Goal: Task Accomplishment & Management: Manage account settings

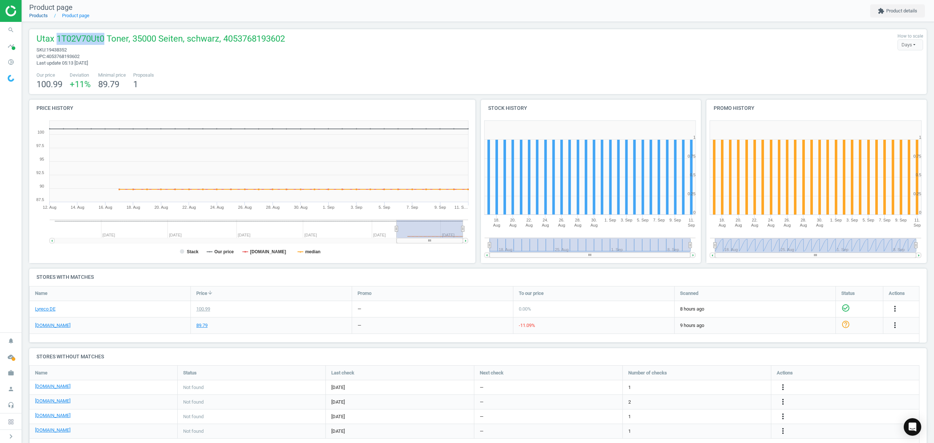
click at [42, 15] on link "Products" at bounding box center [38, 15] width 19 height 5
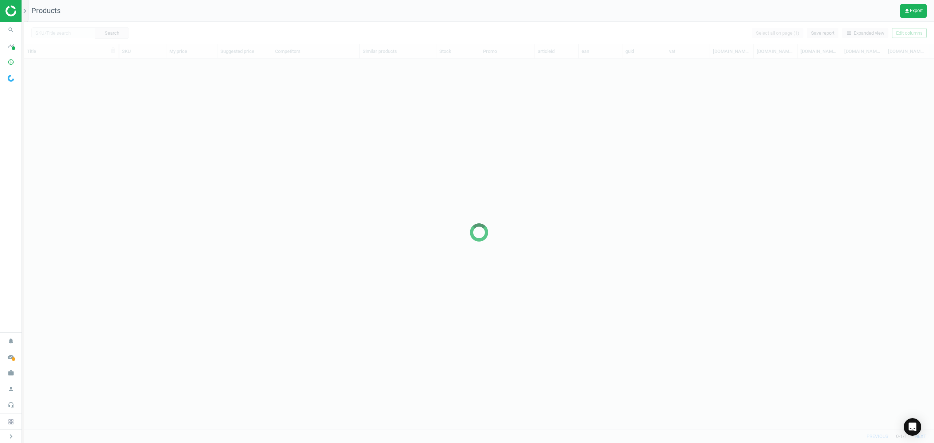
scroll to position [355, 902]
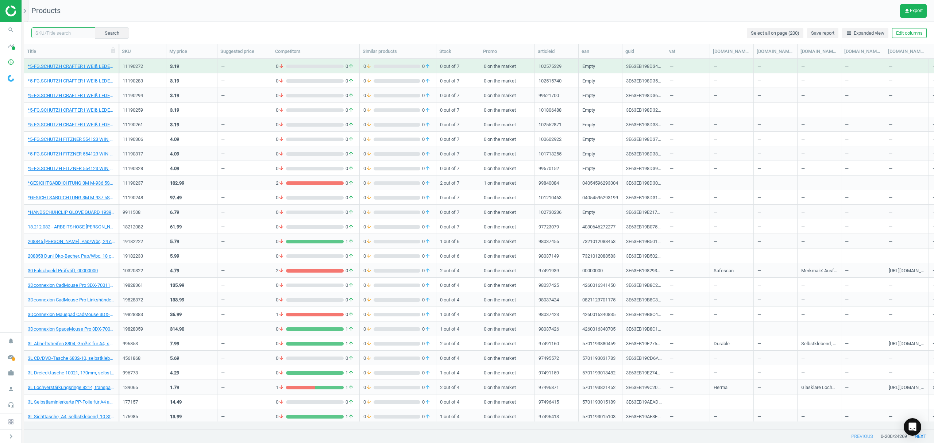
click at [69, 30] on input "text" at bounding box center [63, 32] width 64 height 11
paste input "3981806"
type input "3981806"
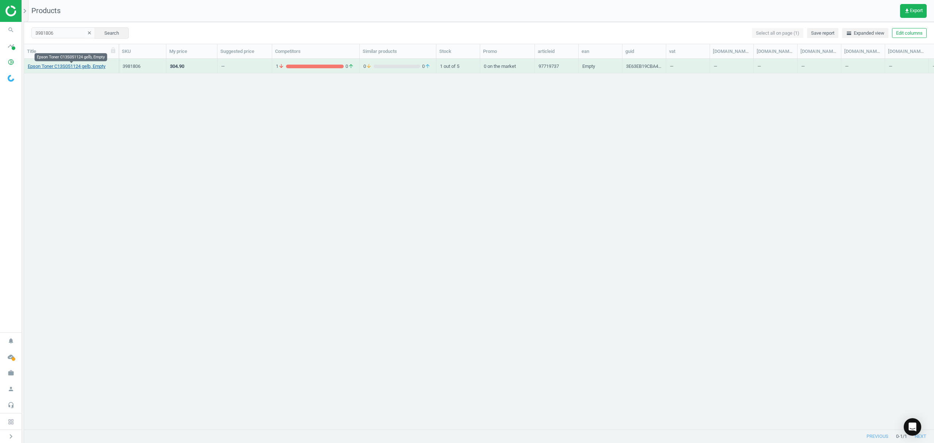
click at [61, 67] on link "Epson Toner C13S051124 gelb, Empty" at bounding box center [67, 66] width 78 height 7
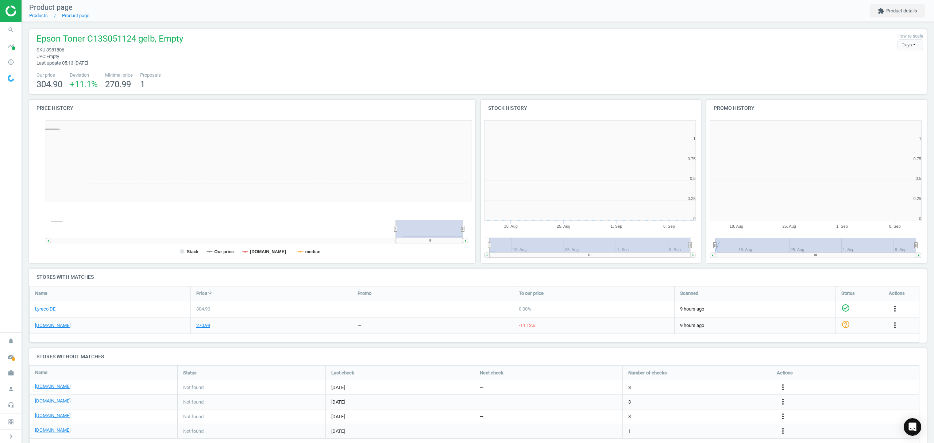
scroll to position [161, 233]
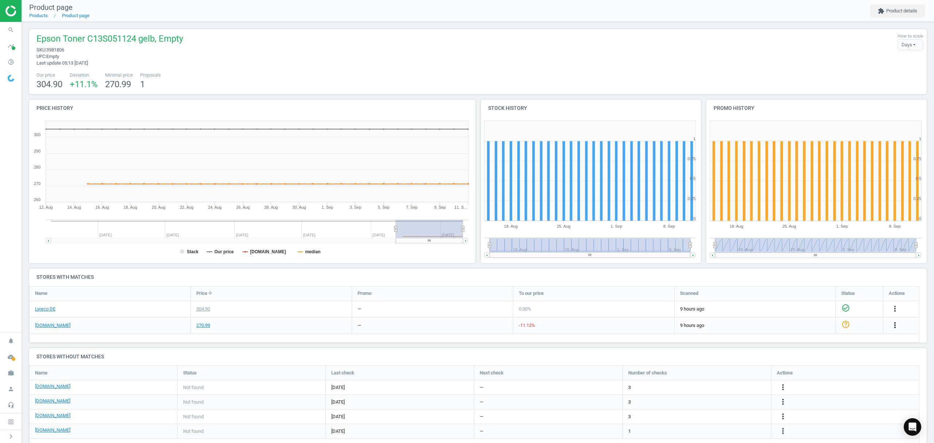
click at [895, 325] on icon "more_vert" at bounding box center [894, 325] width 9 height 9
click at [819, 343] on link "Edit URL/product option" at bounding box center [838, 342] width 100 height 11
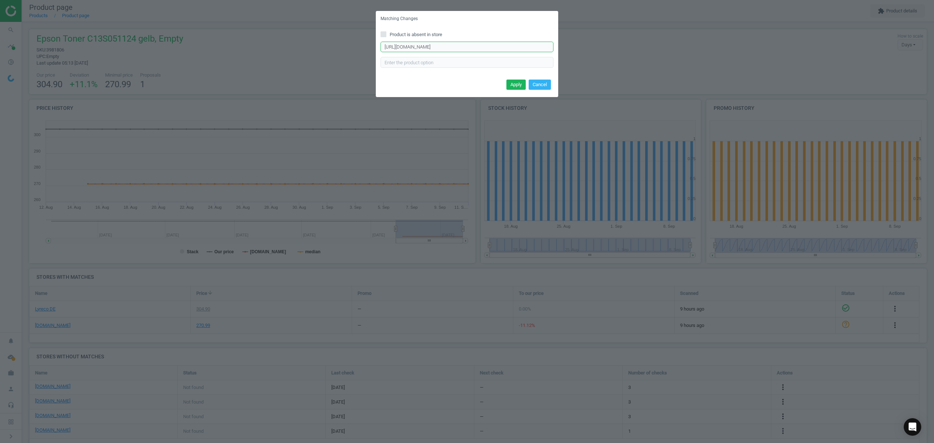
click at [431, 50] on input "https://www.office-discount.de/suche/C13S051124?mkz=245" at bounding box center [466, 47] width 173 height 11
paste input "epson-s051124-toner-954404"
type input "https://www.office-discount.de/epson-s051124-toner-954404"
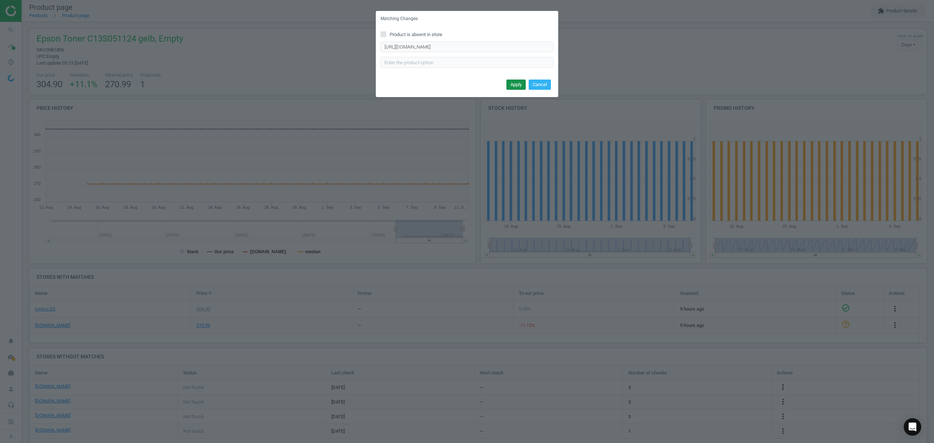
click at [519, 83] on button "Apply" at bounding box center [515, 85] width 19 height 10
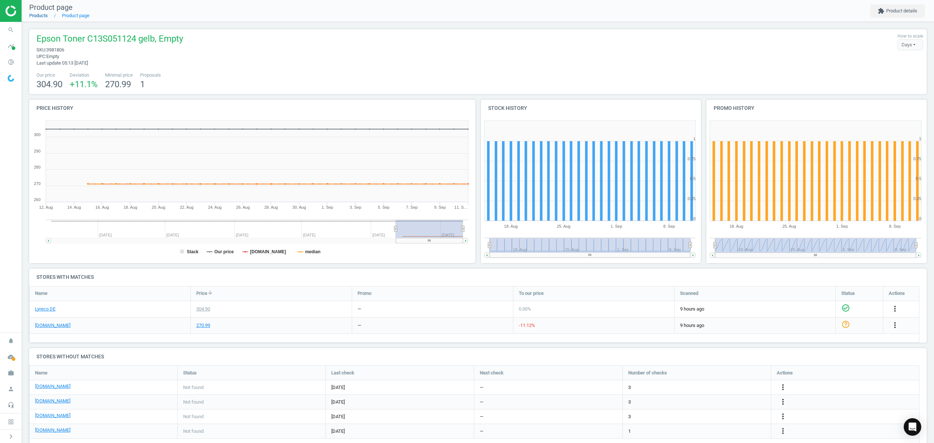
click at [38, 16] on link "Products" at bounding box center [38, 15] width 19 height 5
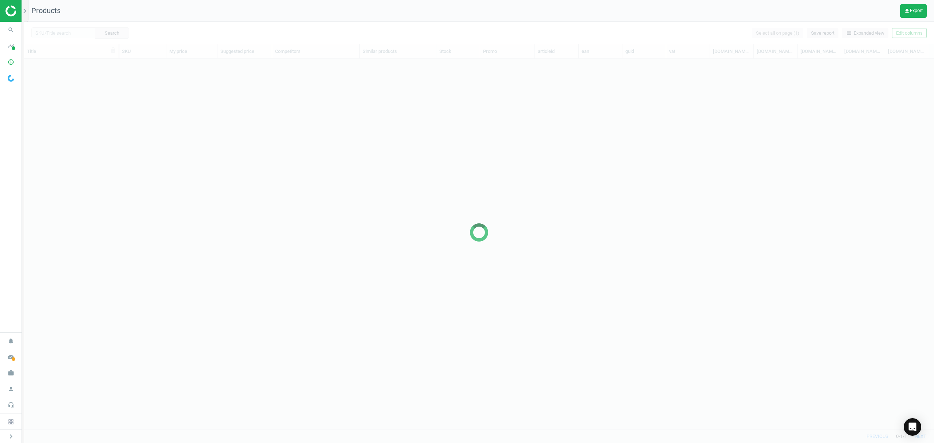
scroll to position [355, 902]
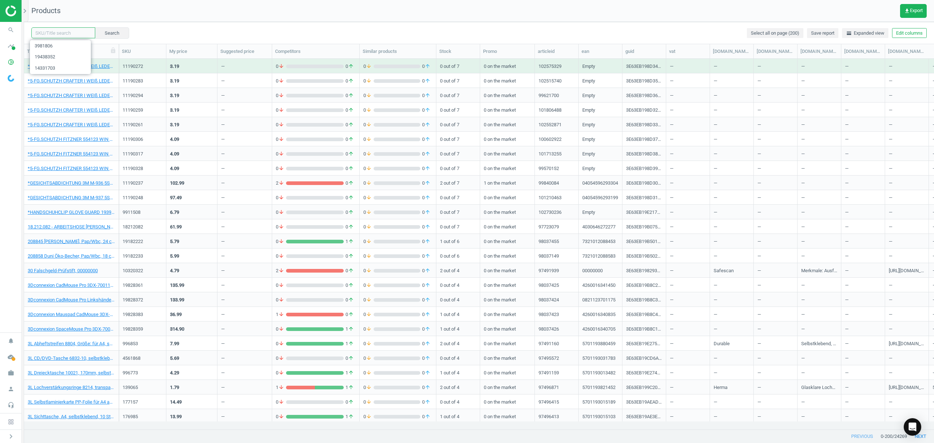
click at [75, 31] on input "text" at bounding box center [63, 32] width 64 height 11
paste input "3337377"
type input "3337377"
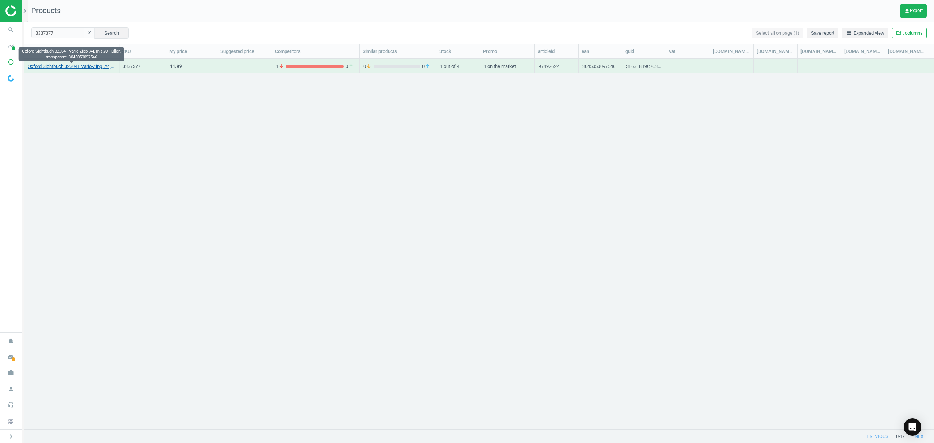
click at [85, 69] on link "Oxford Sichtbuch 323041 Vario-Zipp, A4, mit 20 Hüllen, transparent, 30450500975…" at bounding box center [71, 66] width 87 height 7
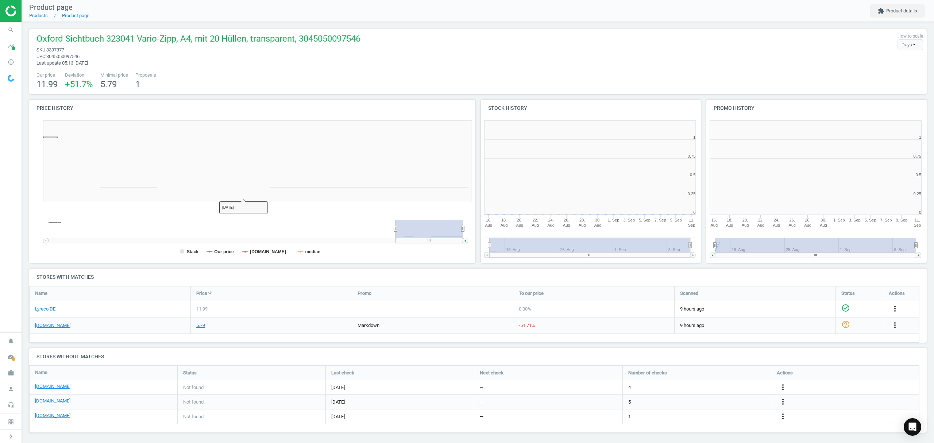
scroll to position [3, 4]
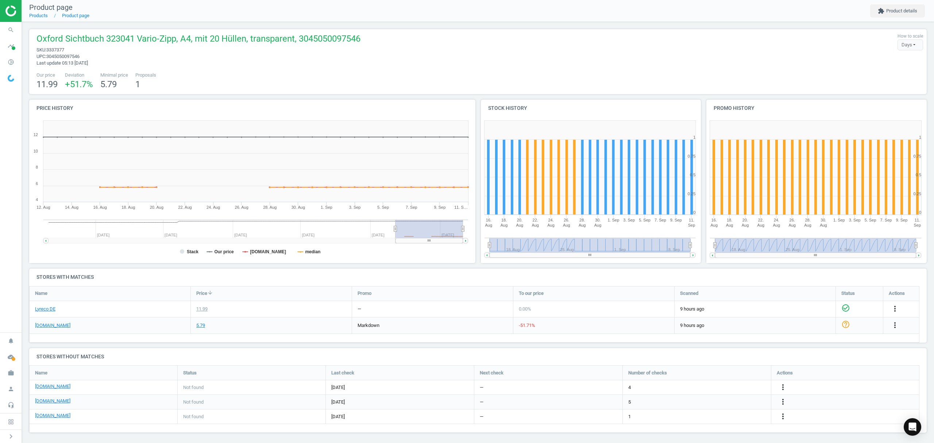
click at [54, 49] on span "3337377" at bounding box center [55, 49] width 18 height 5
copy span "3337377"
click at [782, 387] on icon "more_vert" at bounding box center [782, 387] width 9 height 9
click at [718, 388] on link "Edit URL/product option" at bounding box center [726, 387] width 100 height 11
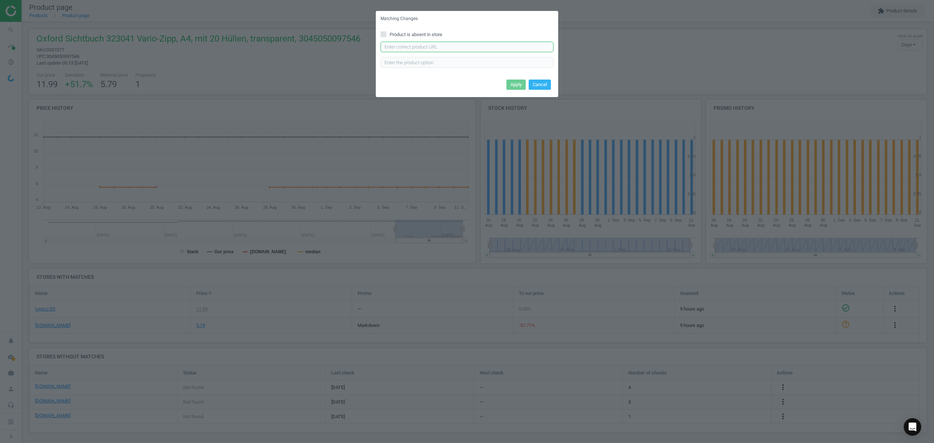
click at [428, 47] on input "text" at bounding box center [466, 47] width 173 height 11
paste input "[URL][DOMAIN_NAME]"
type input "[URL][DOMAIN_NAME]"
click at [515, 84] on button "Apply" at bounding box center [515, 85] width 19 height 10
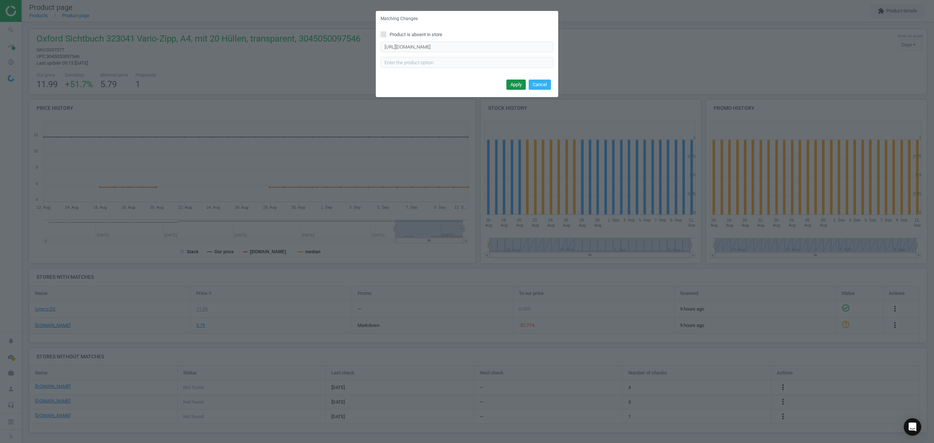
scroll to position [0, 0]
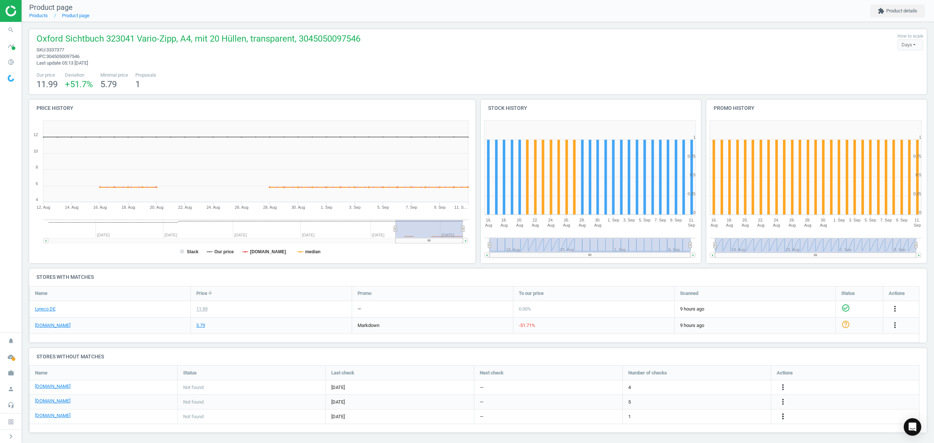
click at [784, 416] on icon "more_vert" at bounding box center [782, 416] width 9 height 9
click at [701, 417] on link "Edit URL/product option" at bounding box center [726, 416] width 100 height 11
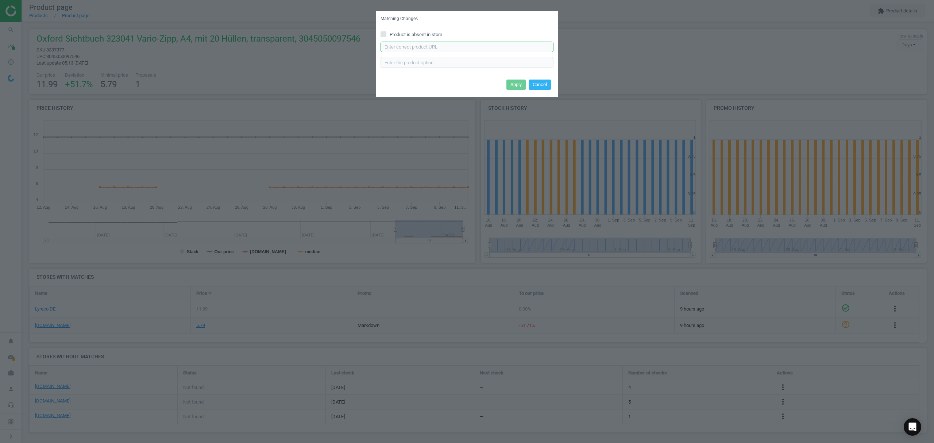
drag, startPoint x: 417, startPoint y: 42, endPoint x: 430, endPoint y: 45, distance: 13.6
click at [417, 42] on input "text" at bounding box center [466, 47] width 173 height 11
paste input "https://www.otto-office.com/de/Oxford-Sichtbuch-vario-zipp-10042-20-Huellen/882…"
type input "https://www.otto-office.com/de/Oxford-Sichtbuch-vario-zipp-10042-20-Huellen/882…"
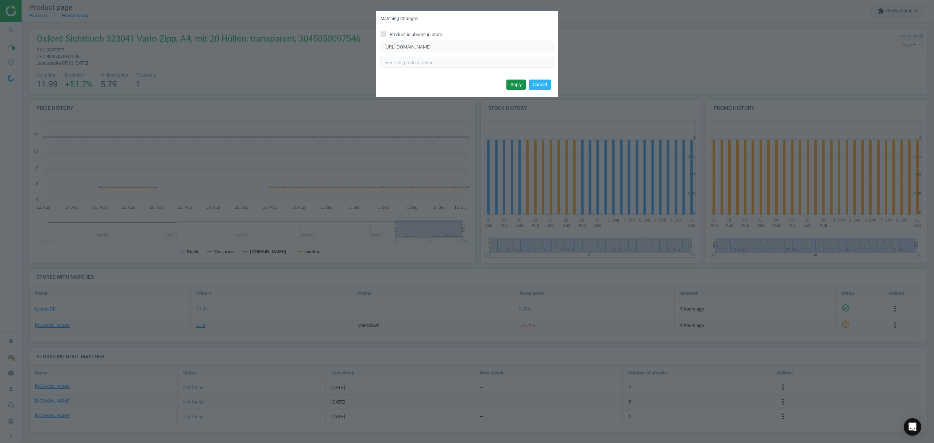
click at [513, 82] on button "Apply" at bounding box center [515, 85] width 19 height 10
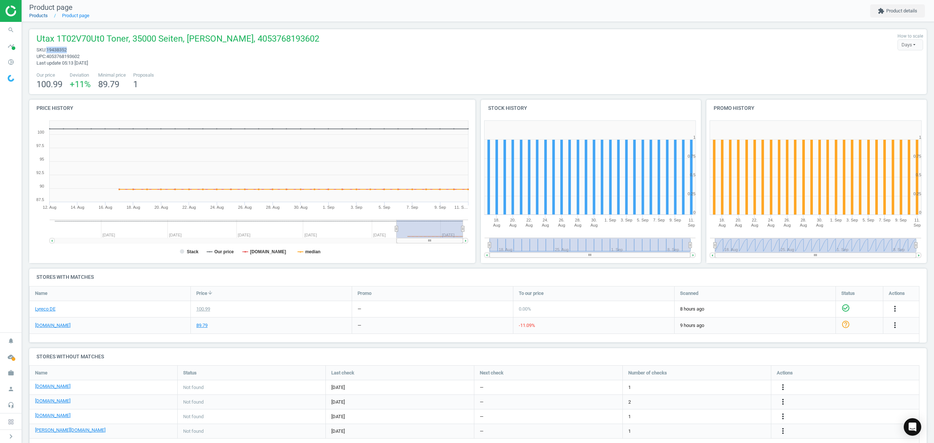
click at [36, 13] on link "Products" at bounding box center [38, 15] width 19 height 5
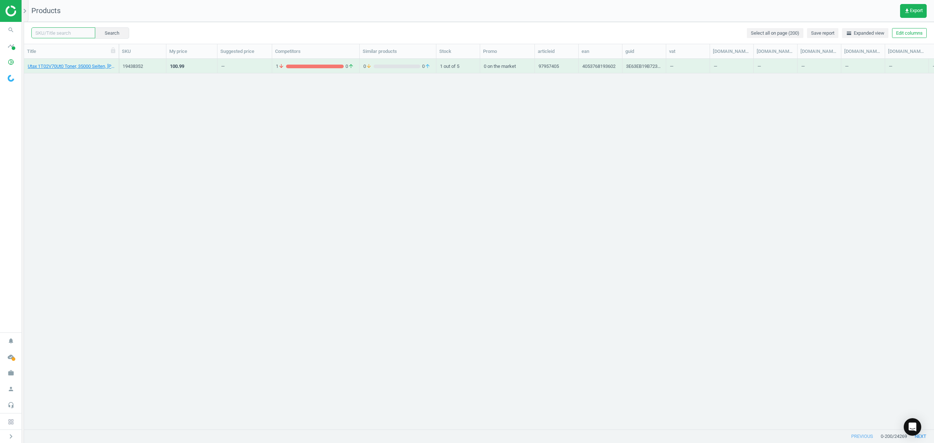
click at [60, 34] on input "text" at bounding box center [63, 32] width 64 height 11
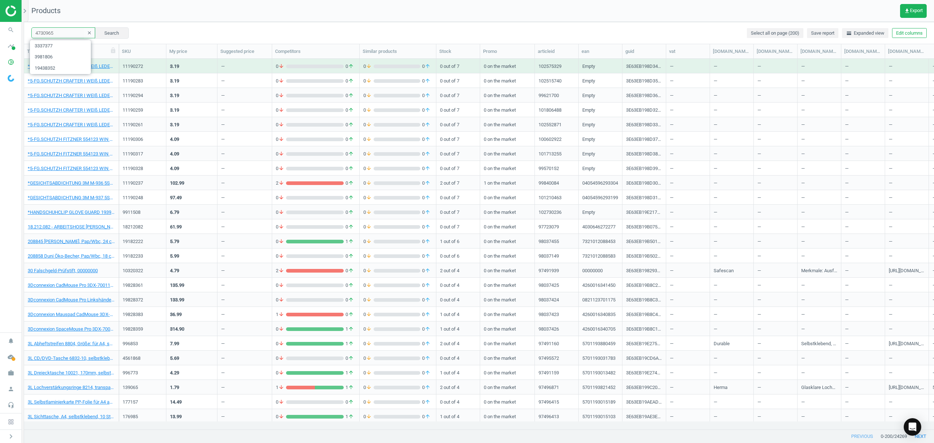
type input "4730965"
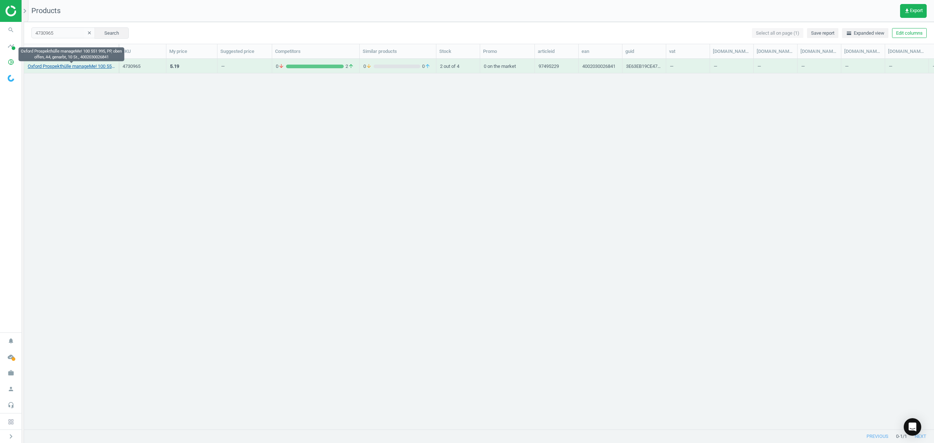
click at [62, 68] on link "Oxford Prospekthülle manageMe! 100 551 995, PP, oben offen, A4, genarbt, 10 St.…" at bounding box center [71, 66] width 87 height 7
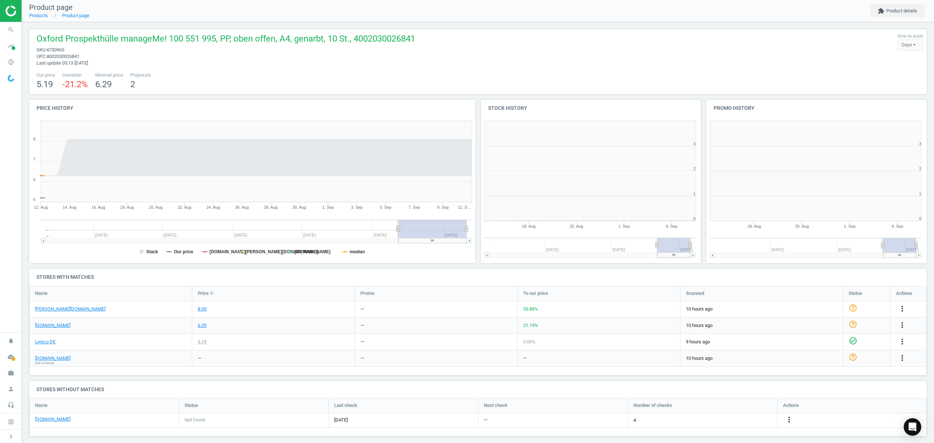
scroll to position [3, 4]
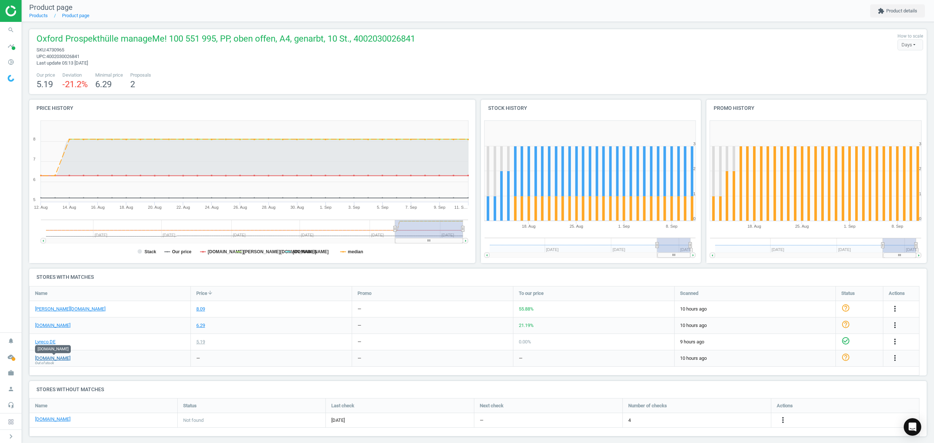
click at [61, 357] on link "[DOMAIN_NAME]" at bounding box center [52, 358] width 35 height 7
click at [894, 356] on icon "more_vert" at bounding box center [894, 357] width 9 height 9
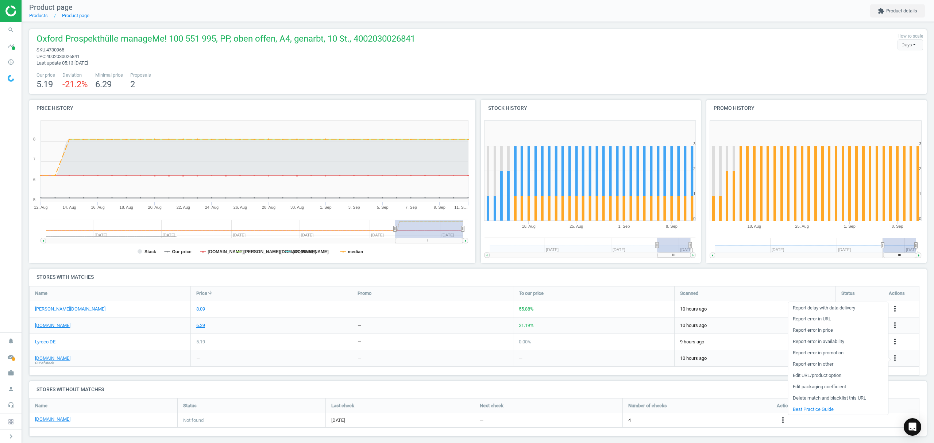
click at [808, 374] on link "Edit URL/product option" at bounding box center [838, 375] width 100 height 11
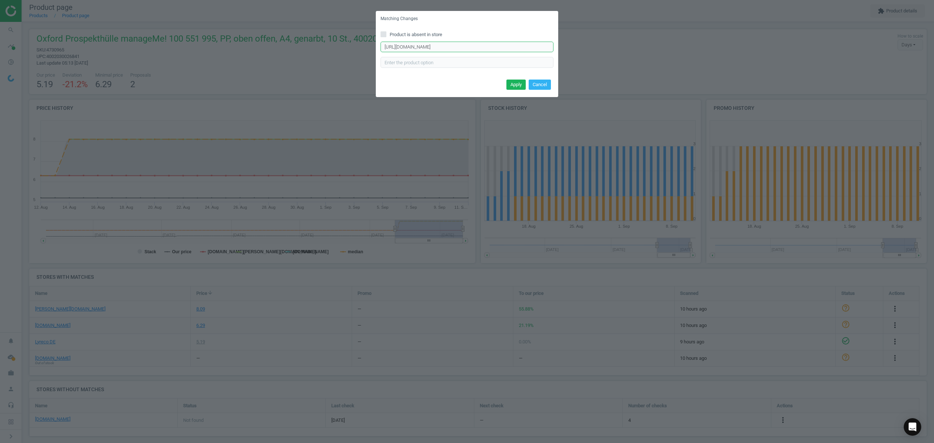
click at [467, 45] on input "[URL][DOMAIN_NAME]" at bounding box center [466, 47] width 173 height 11
paste input "13580"
type input "[URL][DOMAIN_NAME]"
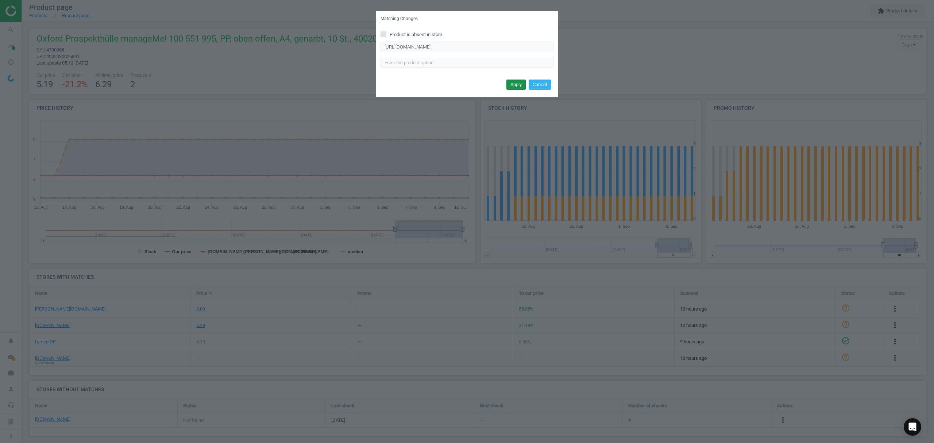
click at [516, 81] on button "Apply" at bounding box center [515, 85] width 19 height 10
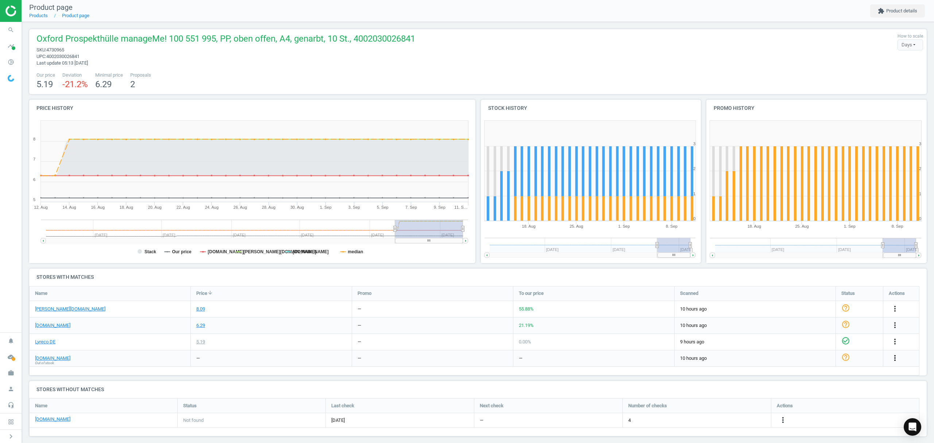
click at [894, 358] on icon "more_vert" at bounding box center [894, 357] width 9 height 9
click at [810, 375] on link "Edit URL/product option" at bounding box center [838, 375] width 100 height 11
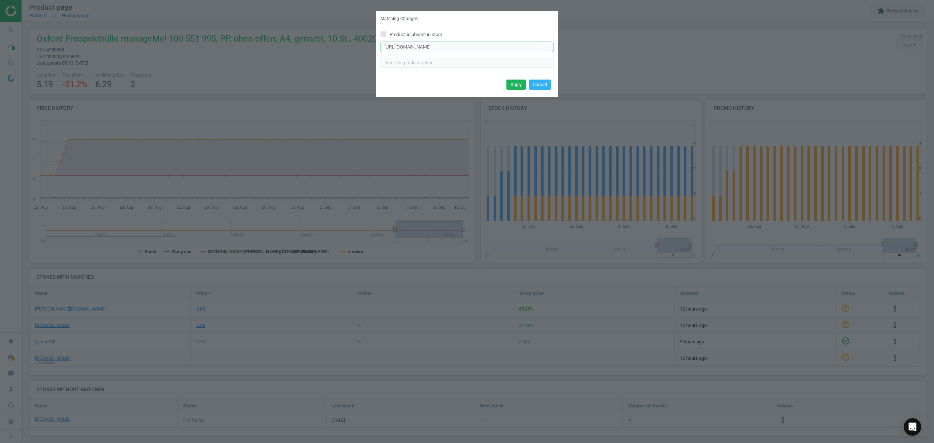
click at [438, 45] on input "[URL][DOMAIN_NAME]" at bounding box center [466, 47] width 173 height 11
click at [439, 45] on input "[URL][DOMAIN_NAME]" at bounding box center [466, 47] width 173 height 11
click at [515, 85] on button "Apply" at bounding box center [515, 85] width 19 height 10
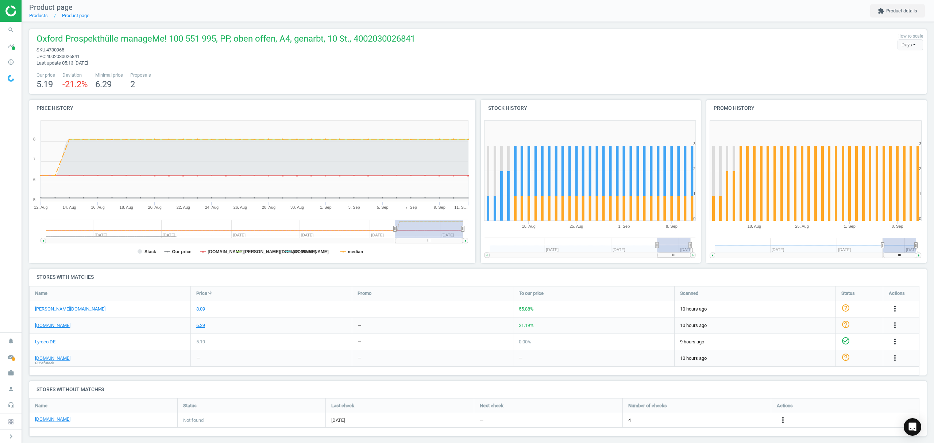
click at [782, 420] on icon "more_vert" at bounding box center [782, 419] width 9 height 9
click at [726, 421] on link "Edit URL/product option" at bounding box center [726, 420] width 100 height 11
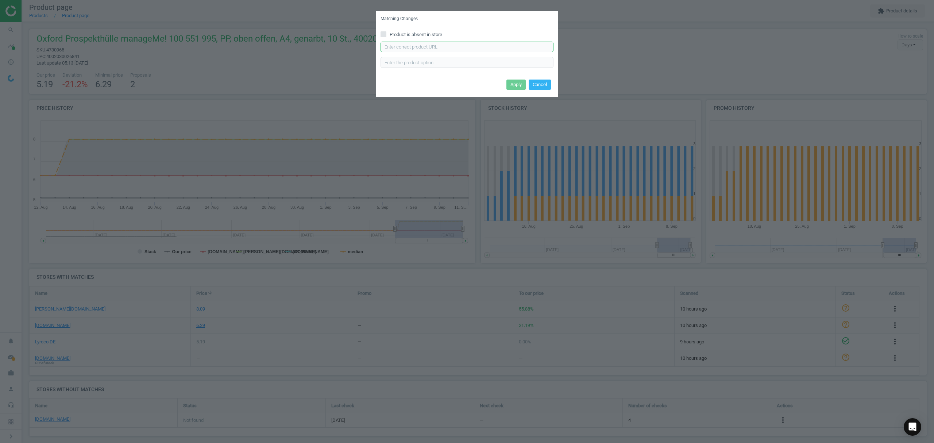
click at [428, 49] on input "text" at bounding box center [466, 47] width 173 height 11
paste input "[URL][DOMAIN_NAME]"
type input "[URL][DOMAIN_NAME]"
click at [514, 85] on button "Apply" at bounding box center [515, 85] width 19 height 10
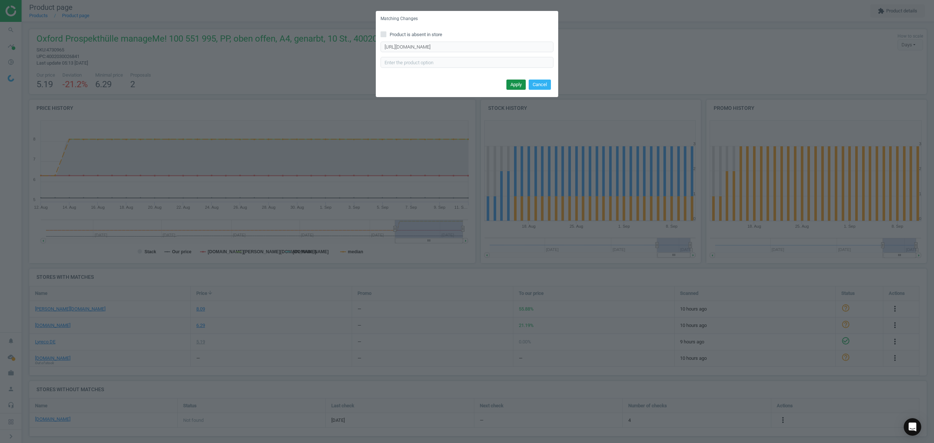
scroll to position [0, 0]
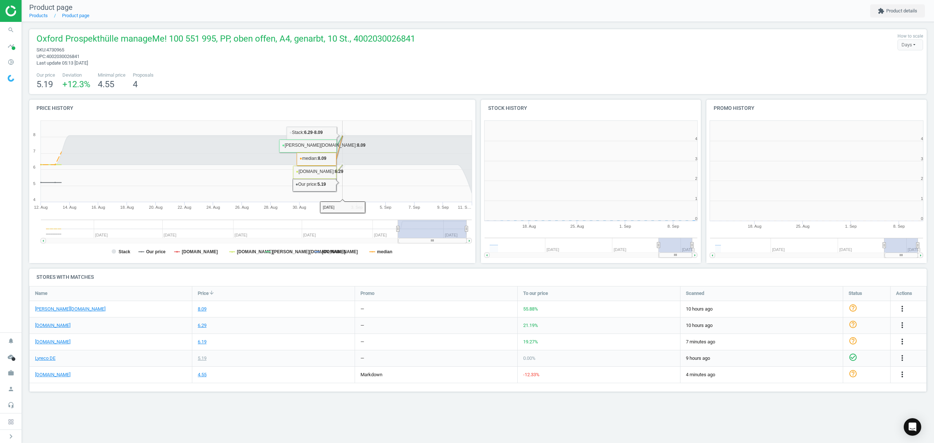
scroll to position [161, 235]
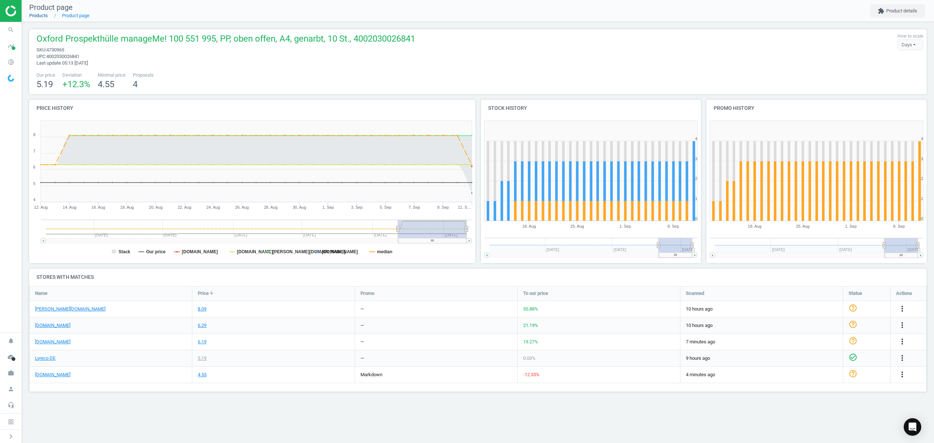
click at [39, 18] on link "Products" at bounding box center [38, 15] width 19 height 5
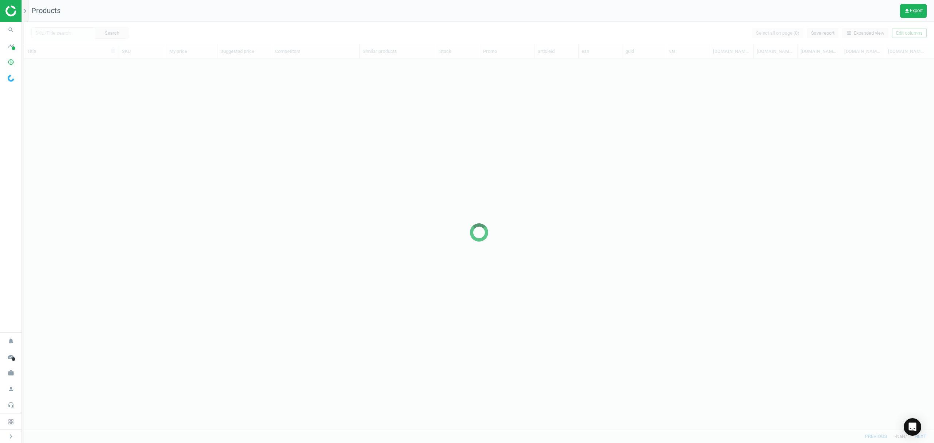
scroll to position [355, 902]
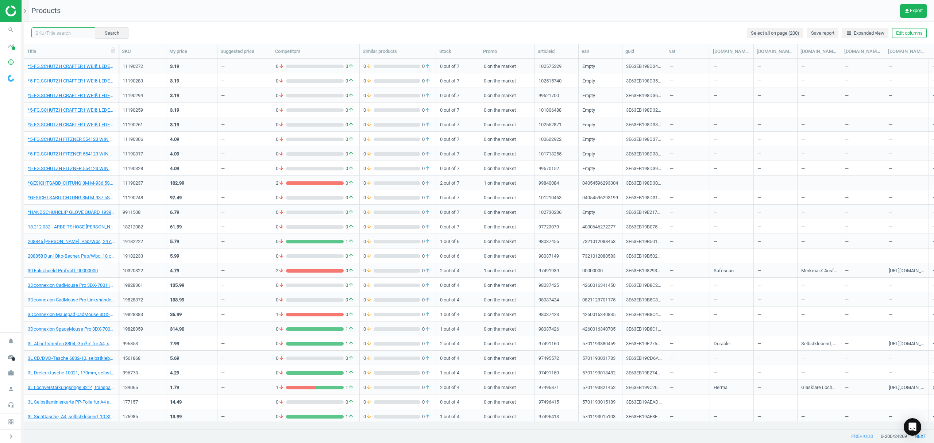
drag, startPoint x: 70, startPoint y: 32, endPoint x: 206, endPoint y: 6, distance: 138.2
click at [70, 31] on input "text" at bounding box center [63, 32] width 64 height 11
paste input "5081946"
type input "5081946"
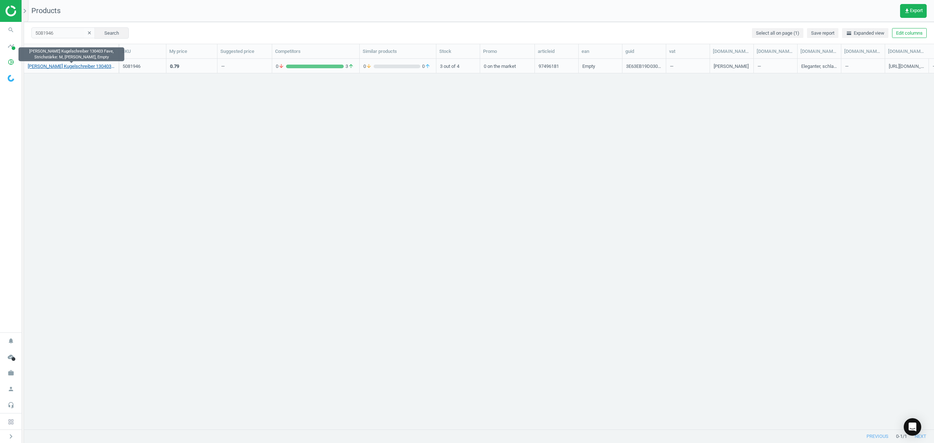
click at [59, 64] on link "Schneider Kugelschreiber 130403 Fave, Strichstärke: M, blau, Empty" at bounding box center [71, 66] width 87 height 7
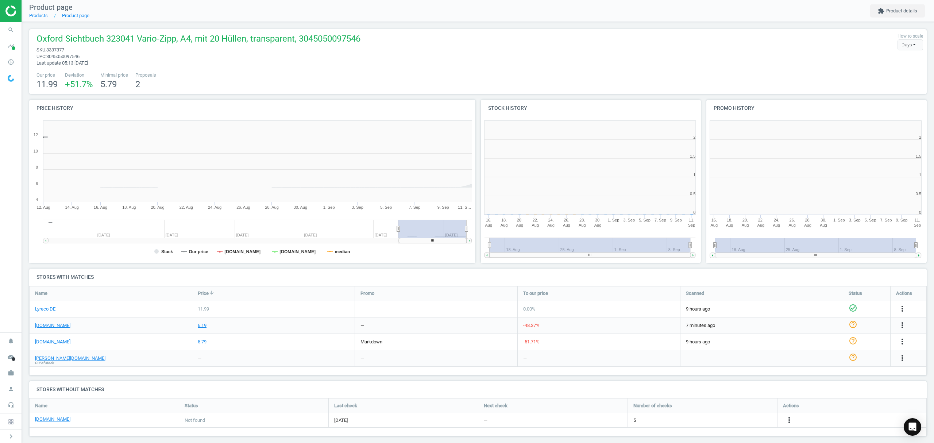
scroll to position [161, 233]
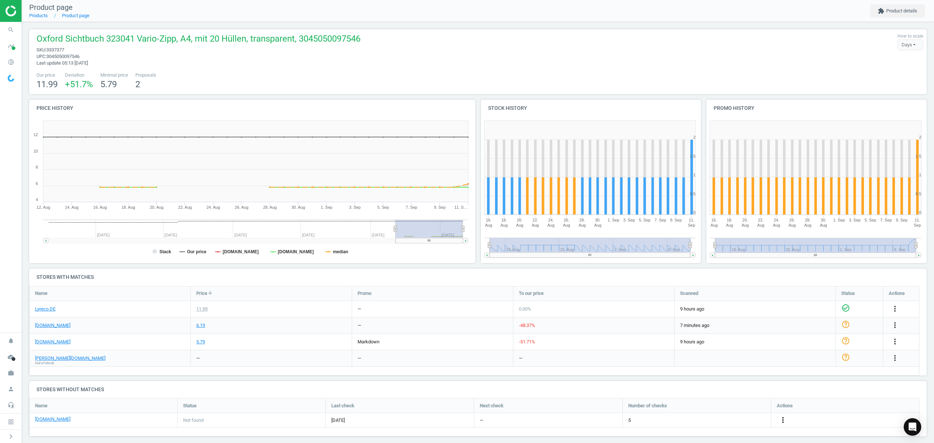
click at [781, 419] on icon "more_vert" at bounding box center [782, 419] width 9 height 9
click at [713, 419] on link "Edit URL/product option" at bounding box center [726, 420] width 100 height 11
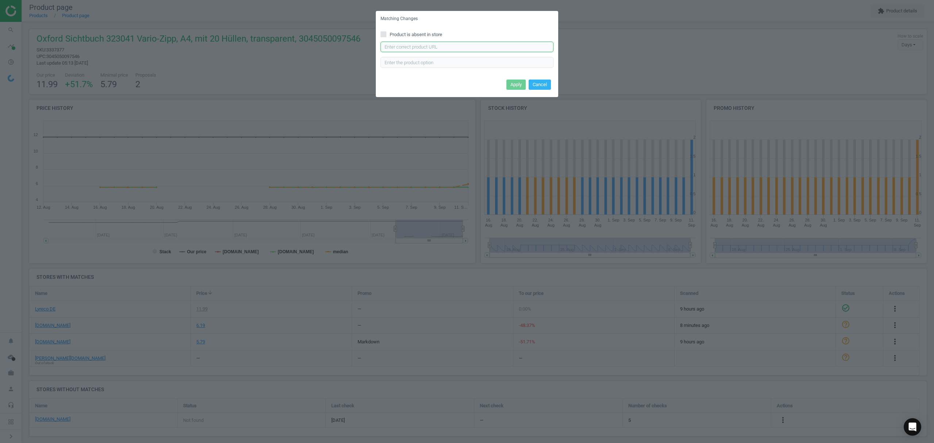
click at [455, 50] on input "text" at bounding box center [466, 47] width 173 height 11
paste input "https://www.viking.de/de/elba-ringmappe-vario-zipp-din-a4-transparent-polypropy…"
type input "https://www.viking.de/de/elba-ringmappe-vario-zipp-din-a4-transparent-polypropy…"
click at [519, 81] on button "Apply" at bounding box center [515, 85] width 19 height 10
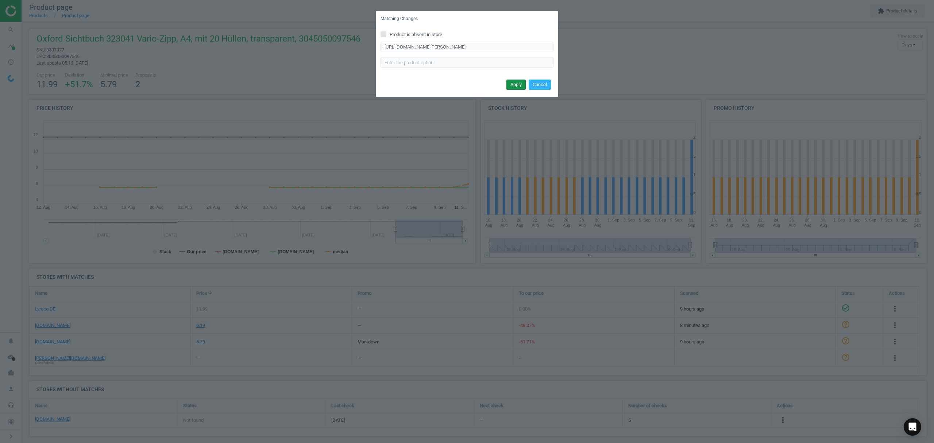
scroll to position [0, 0]
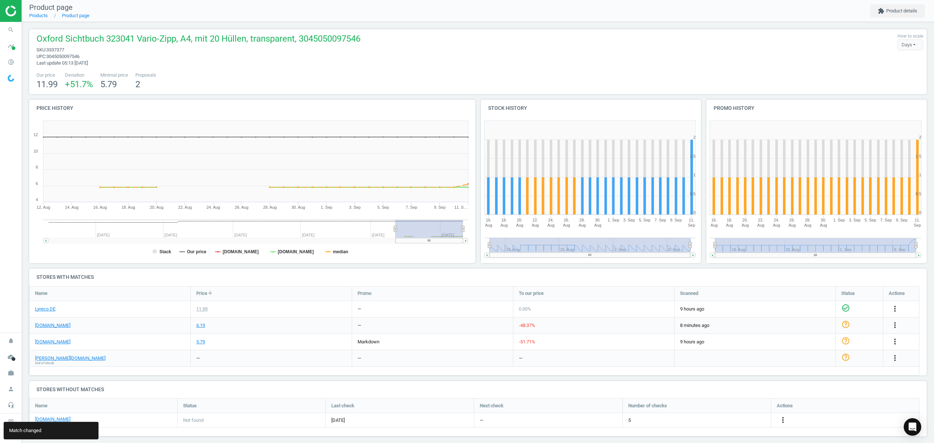
click at [57, 49] on span "3337377" at bounding box center [55, 49] width 18 height 5
copy span "3337377"
click at [894, 324] on icon "more_vert" at bounding box center [894, 325] width 9 height 9
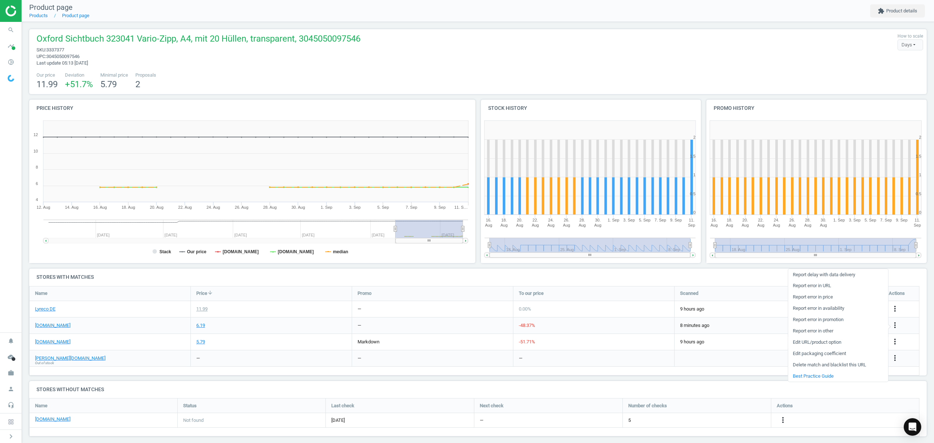
click at [816, 341] on link "Edit URL/product option" at bounding box center [838, 342] width 100 height 11
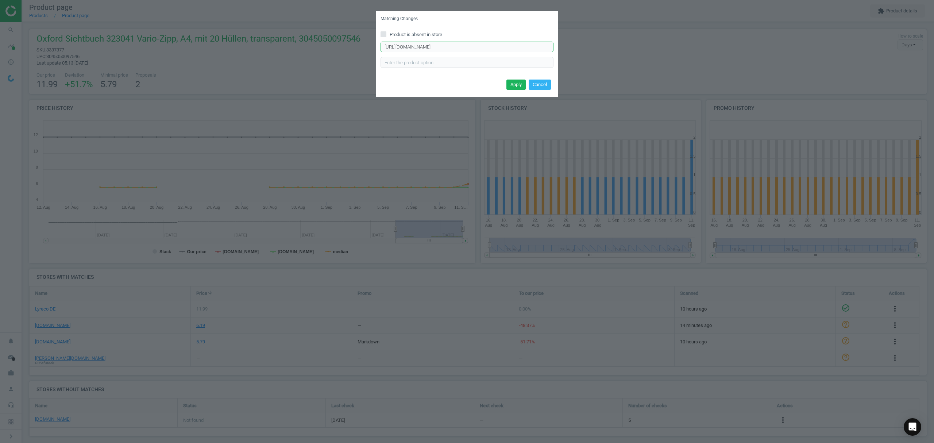
click at [462, 47] on input "https://www.bueromarkt-ag.de/sichtbuch_oxford_100420818_vario-zipp_aus_pp_a4%2C…" at bounding box center [466, 47] width 173 height 11
click at [384, 34] on input "Product is absent in store" at bounding box center [383, 34] width 5 height 5
checkbox input "true"
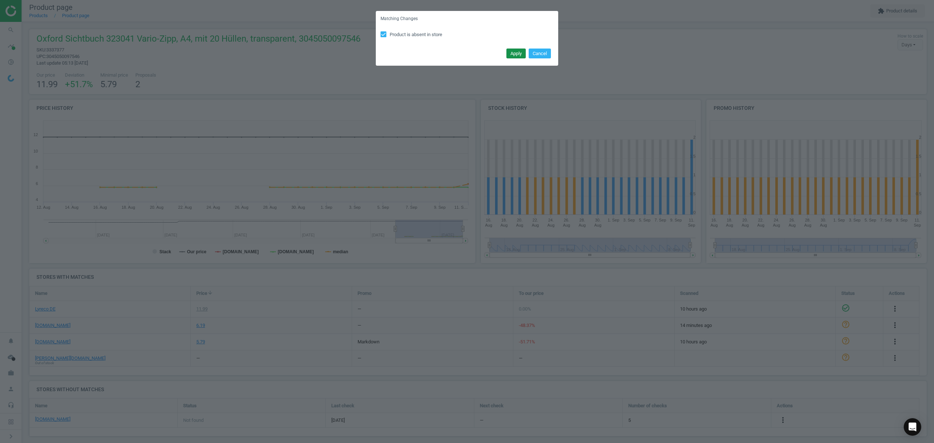
click at [516, 53] on button "Apply" at bounding box center [515, 54] width 19 height 10
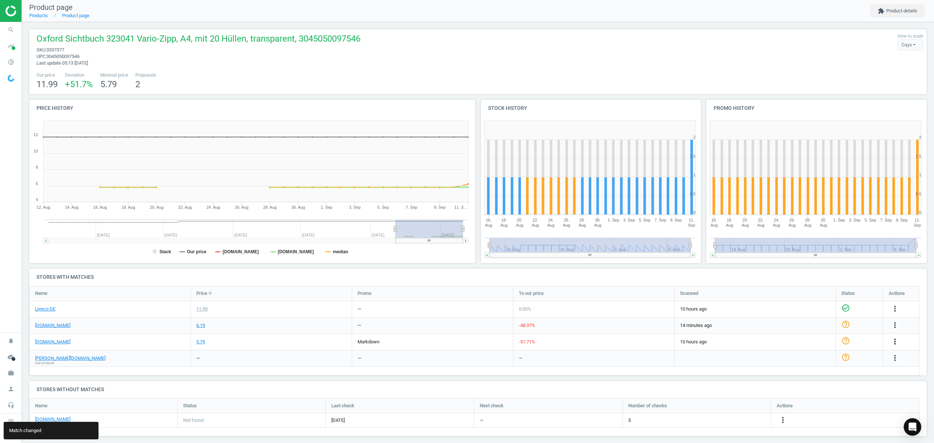
click at [893, 341] on icon "more_vert" at bounding box center [894, 341] width 9 height 9
click at [810, 357] on link "Edit URL/product option" at bounding box center [838, 358] width 100 height 11
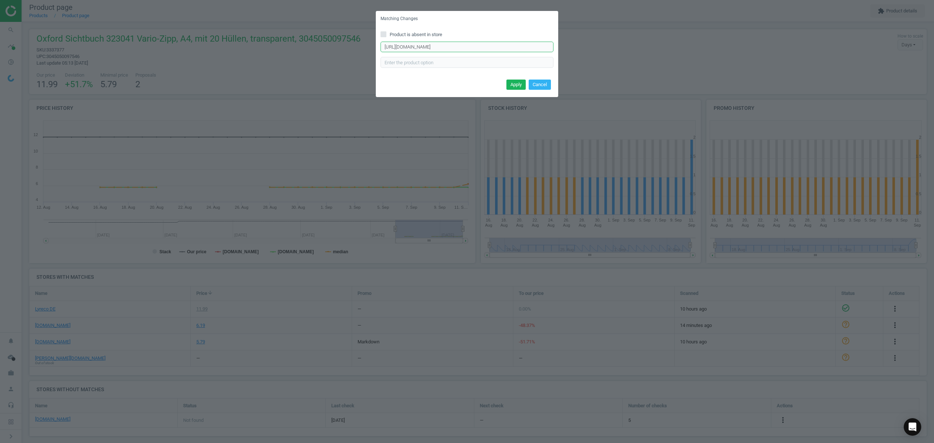
click at [456, 47] on input "https://www.office-discount.de/oxford-vario-zipp-ringmappe-354738" at bounding box center [466, 47] width 173 height 11
click at [380, 32] on icon at bounding box center [383, 34] width 6 height 6
click at [381, 32] on input "Product is absent in store" at bounding box center [383, 34] width 5 height 5
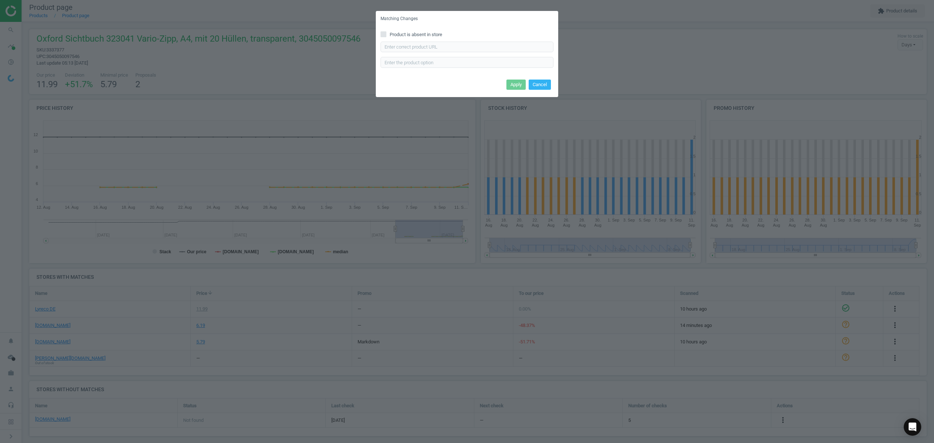
checkbox input "true"
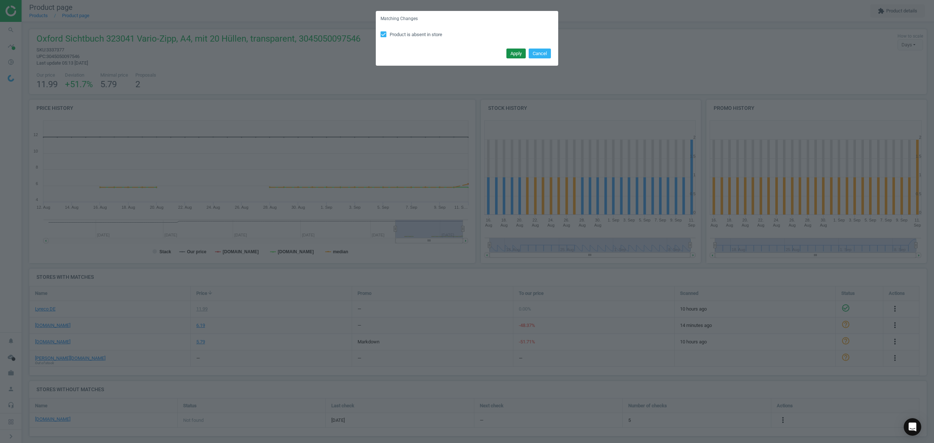
click at [517, 50] on button "Apply" at bounding box center [515, 54] width 19 height 10
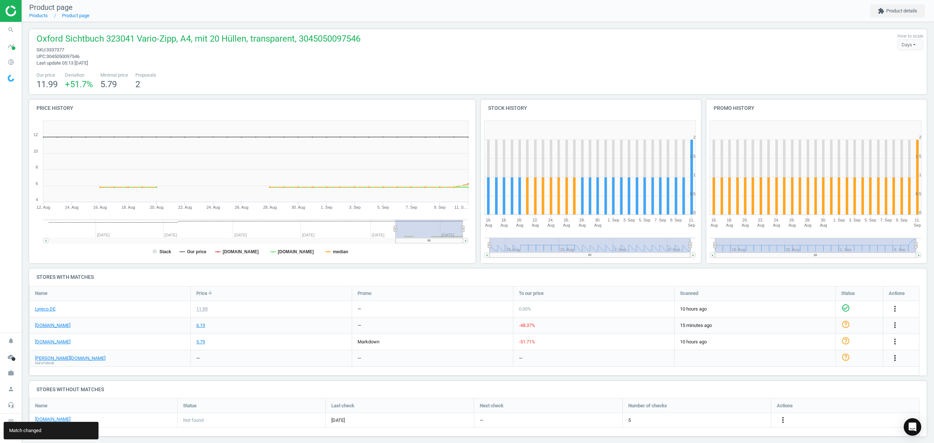
click at [896, 355] on icon "more_vert" at bounding box center [894, 357] width 9 height 9
click at [819, 377] on link "Edit URL/product option" at bounding box center [838, 375] width 100 height 11
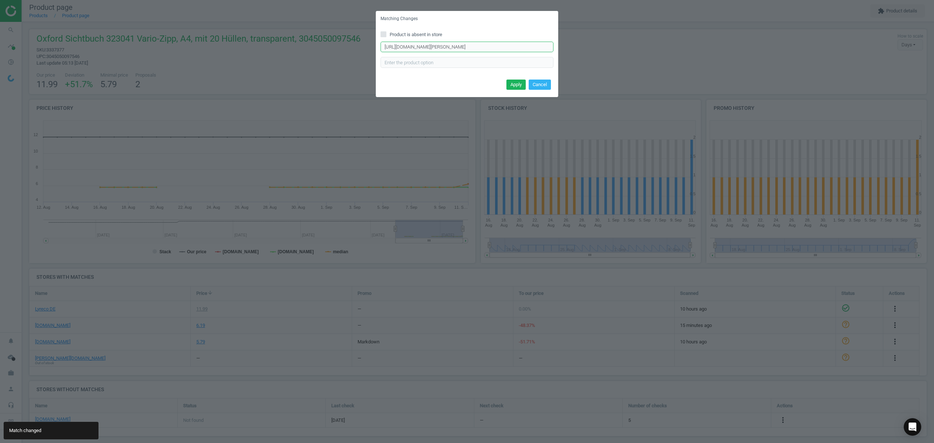
click at [479, 41] on div "Product is absent in store https://www.otto-office.com/de/Oxford-Sichtbuch-vari…" at bounding box center [467, 52] width 182 height 51
click at [476, 47] on input "https://www.otto-office.com/de/Oxford-Sichtbuch-vario-zipp-10042-20-Huellen/882…" at bounding box center [466, 47] width 173 height 11
click at [475, 47] on input "https://www.otto-office.com/de/Oxford-Sichtbuch-vario-zipp-10042-20-Huellen/882…" at bounding box center [466, 47] width 173 height 11
click at [382, 32] on input "Product is absent in store" at bounding box center [383, 34] width 5 height 5
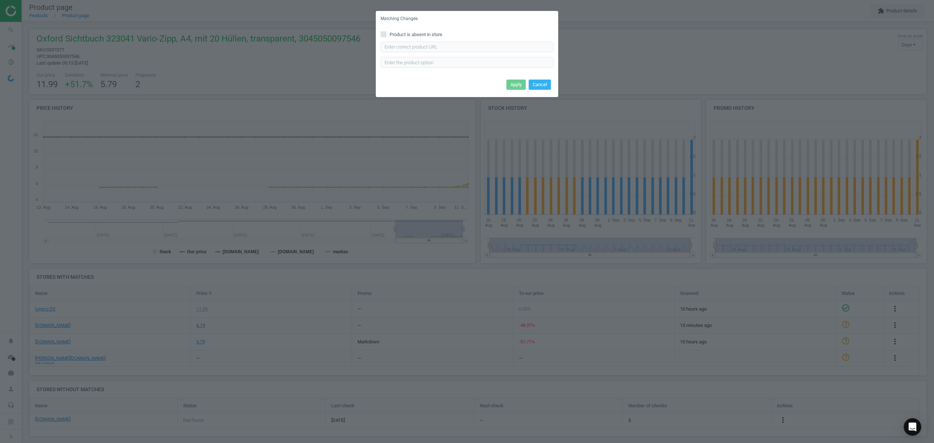
checkbox input "true"
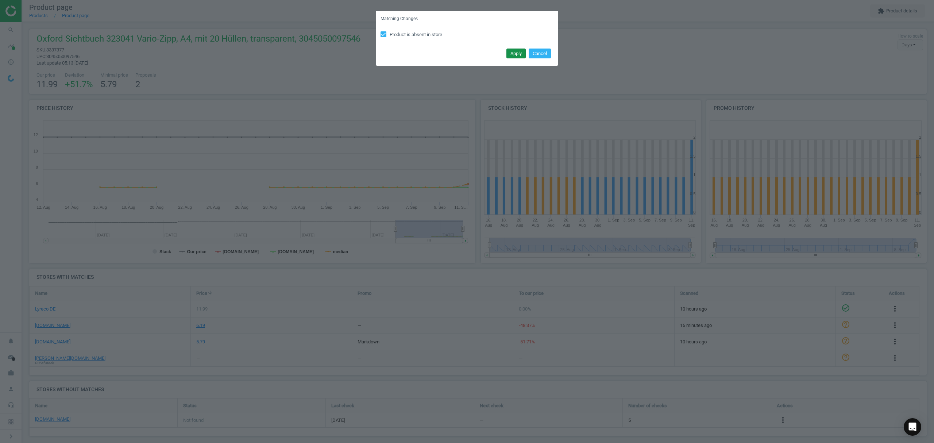
click at [510, 53] on button "Apply" at bounding box center [515, 54] width 19 height 10
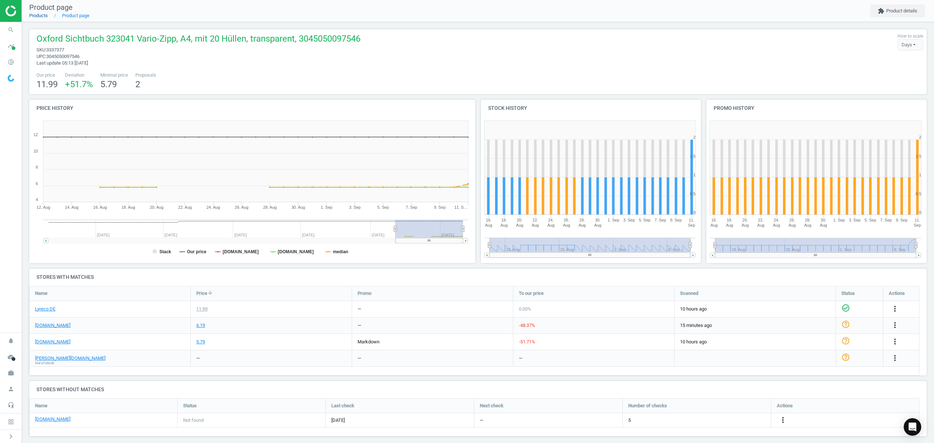
click at [37, 16] on link "Products" at bounding box center [38, 15] width 19 height 5
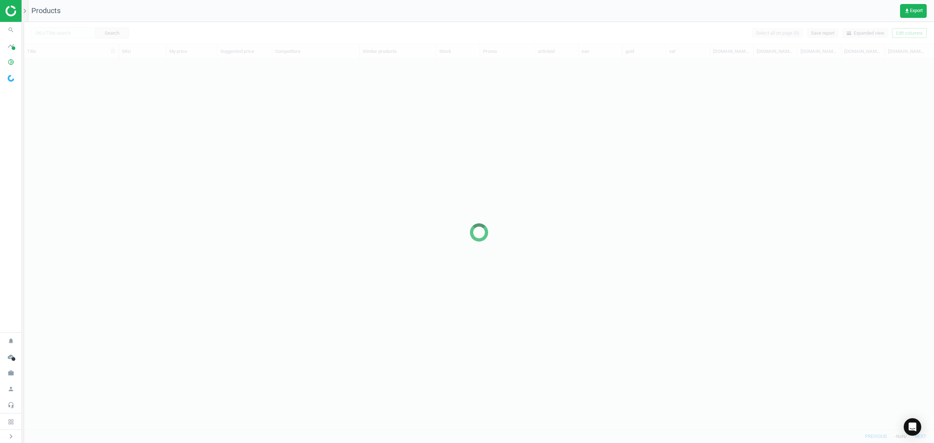
scroll to position [355, 902]
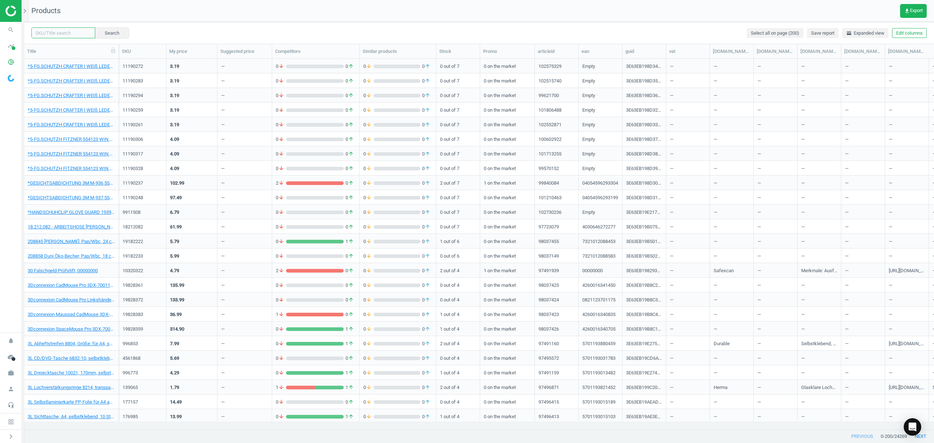
click at [71, 33] on input "text" at bounding box center [63, 32] width 64 height 11
paste input "10241955"
type input "10241955"
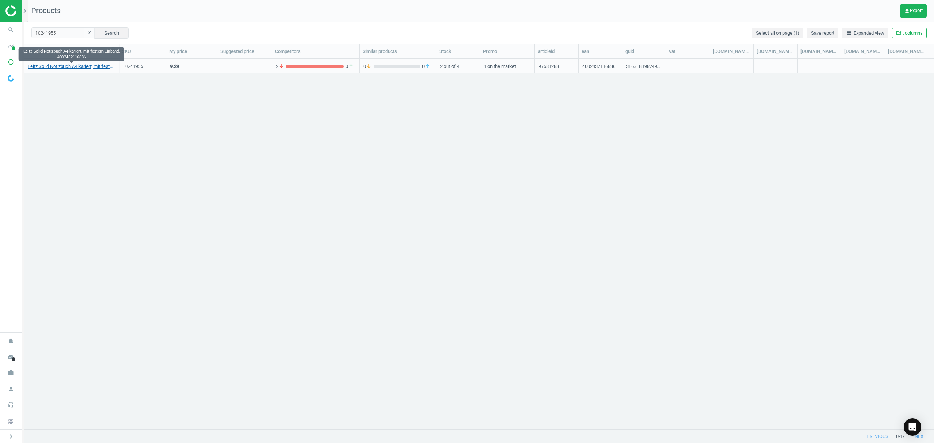
click at [51, 66] on link "Leitz Solid Notizbuch A4 kariert, mit festem Einband, 4002432116836" at bounding box center [71, 66] width 87 height 7
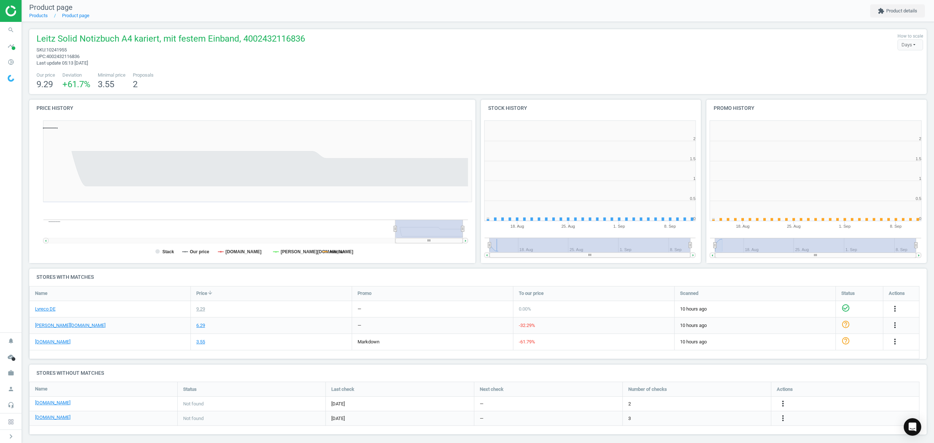
scroll to position [161, 233]
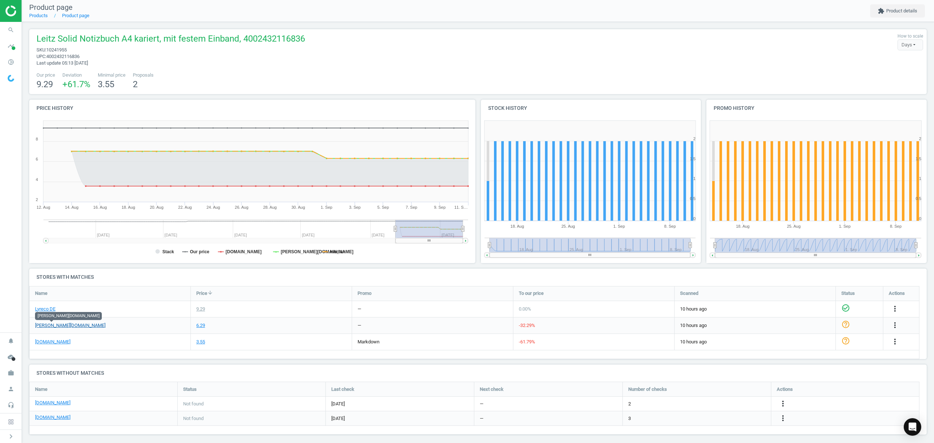
click at [52, 325] on link "[PERSON_NAME][DOMAIN_NAME]" at bounding box center [70, 325] width 70 height 7
click at [894, 341] on icon "more_vert" at bounding box center [894, 341] width 9 height 9
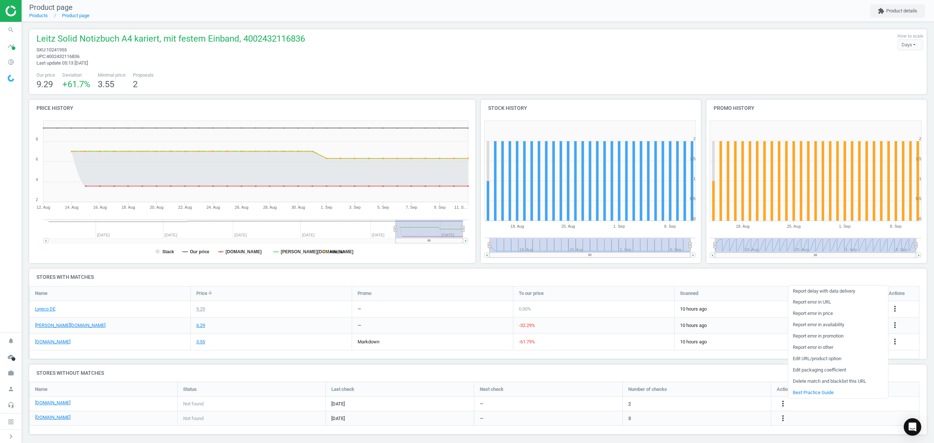
click at [813, 360] on link "Edit URL/product option" at bounding box center [838, 358] width 100 height 11
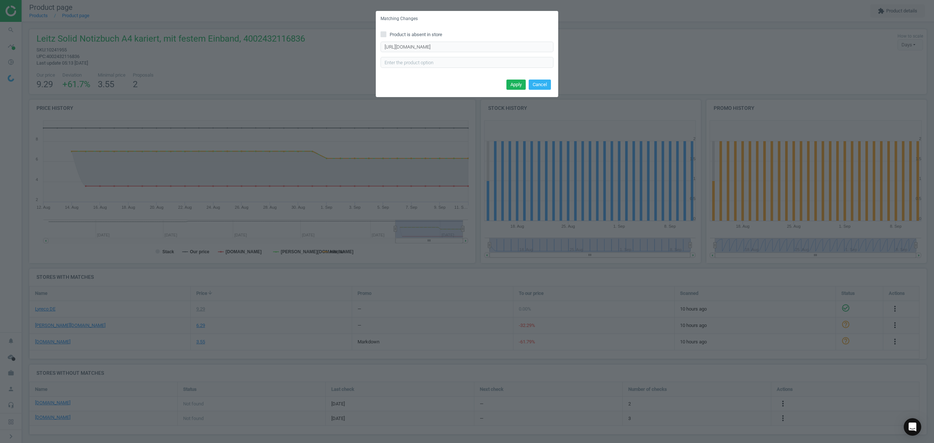
click at [392, 33] on span "Product is absent in store" at bounding box center [415, 34] width 55 height 7
click at [386, 33] on input "Product is absent in store" at bounding box center [383, 34] width 5 height 5
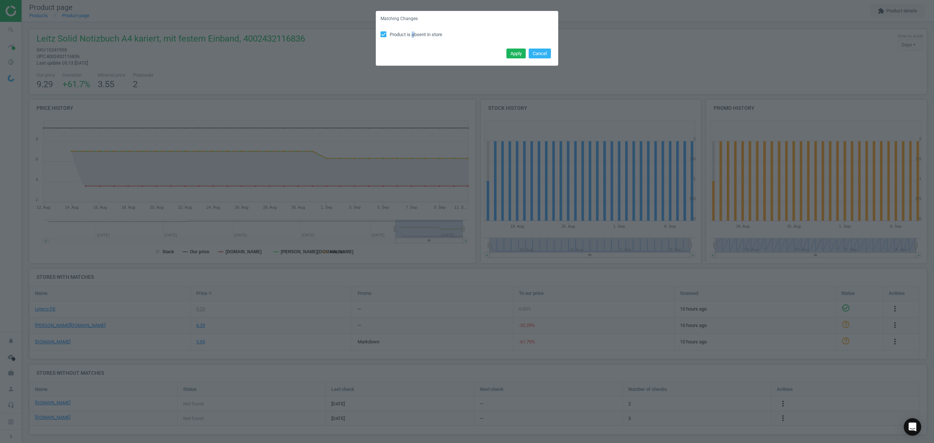
click at [413, 31] on div "Product is absent in store" at bounding box center [467, 37] width 182 height 20
click at [420, 35] on span "Product is absent in store" at bounding box center [415, 34] width 55 height 7
click at [386, 35] on input "Product is absent in store" at bounding box center [383, 34] width 5 height 5
checkbox input "false"
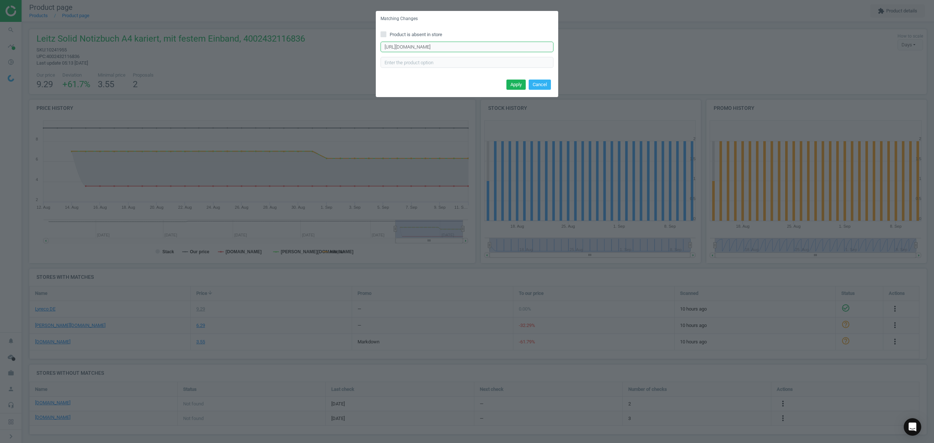
click at [422, 47] on input "https://www.office-discount.de/leitz-solid-sichtbuch-393874" at bounding box center [466, 47] width 173 height 11
click at [383, 32] on input "Product is absent in store" at bounding box center [383, 34] width 5 height 5
checkbox input "true"
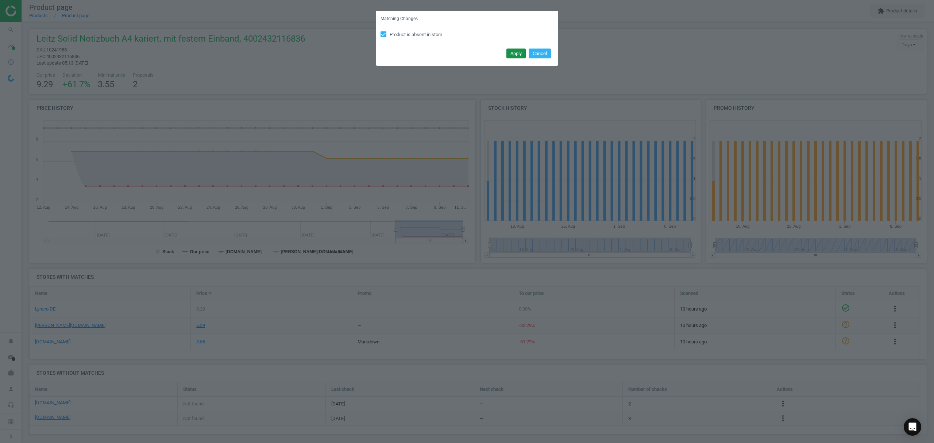
click at [516, 53] on button "Apply" at bounding box center [515, 54] width 19 height 10
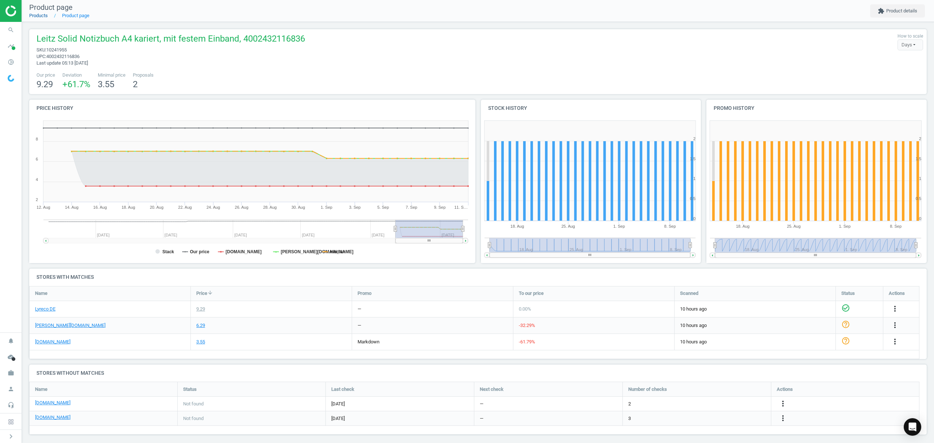
click at [38, 16] on link "Products" at bounding box center [38, 15] width 19 height 5
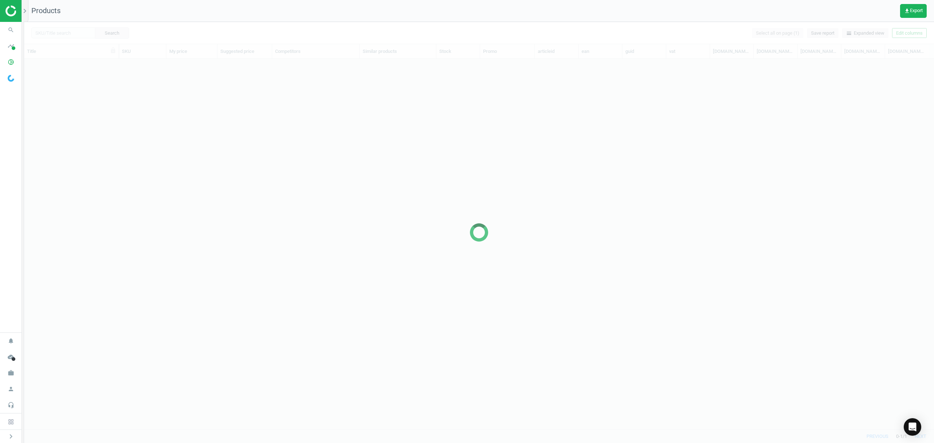
scroll to position [355, 902]
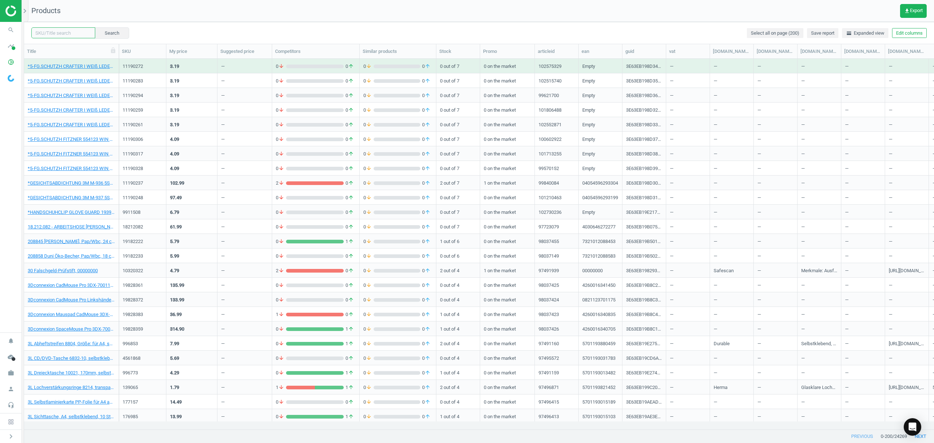
click at [55, 34] on input "text" at bounding box center [63, 32] width 64 height 11
paste input "10241966"
type input "10241966"
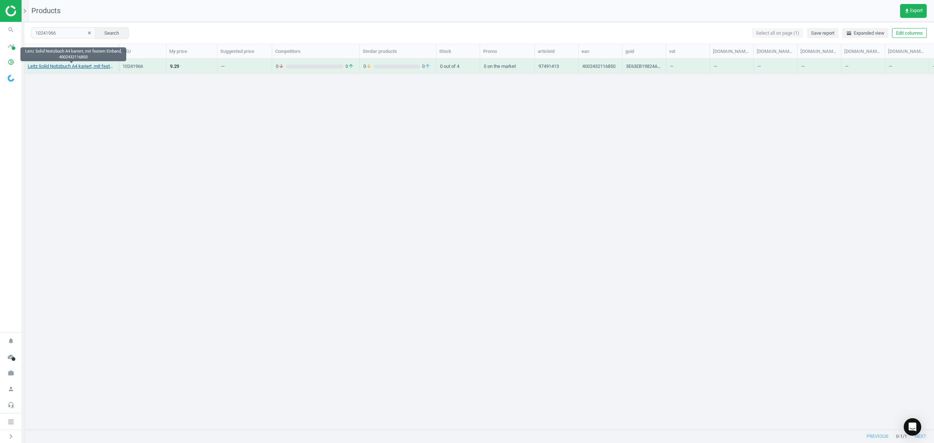
click at [73, 64] on link "Leitz Solid Notizbuch A4 kariert, mit festem Einband, 4002432116850" at bounding box center [71, 66] width 87 height 7
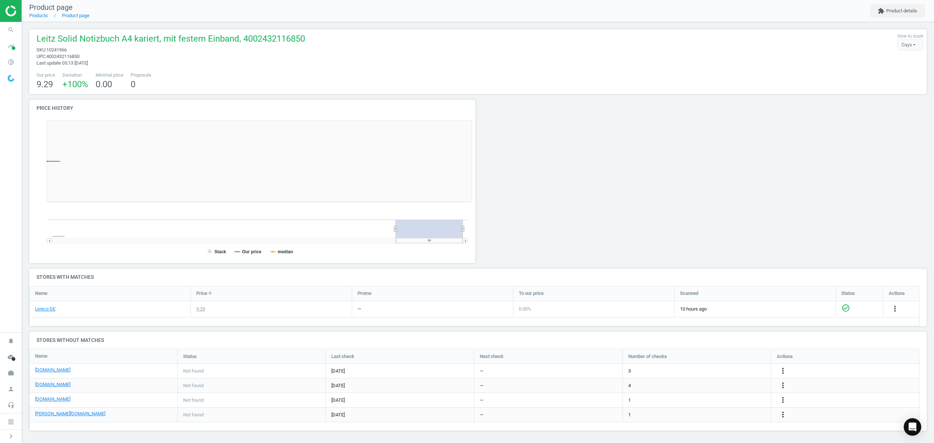
scroll to position [161, 457]
click at [42, 16] on link "Products" at bounding box center [38, 15] width 19 height 5
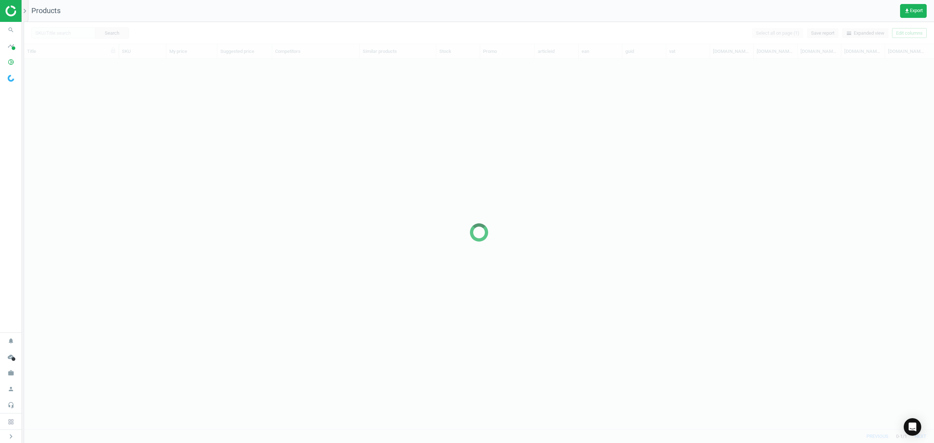
scroll to position [355, 902]
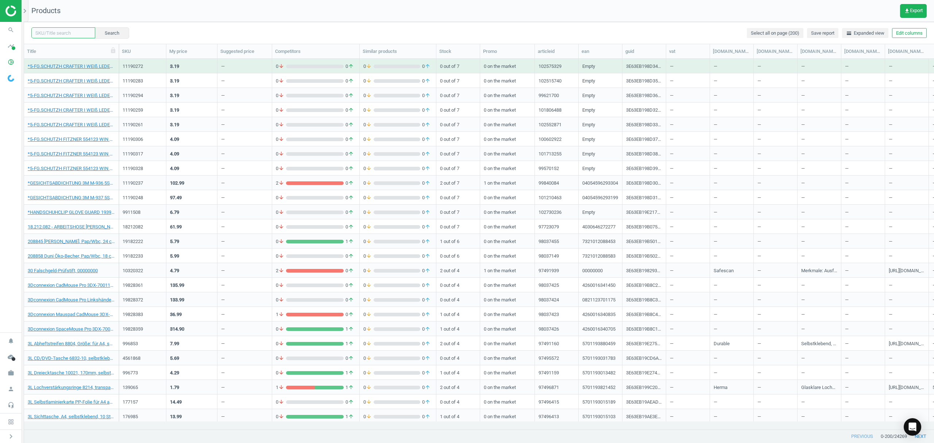
click at [68, 30] on input "text" at bounding box center [63, 32] width 64 height 11
paste input "18238092"
type input "18238092"
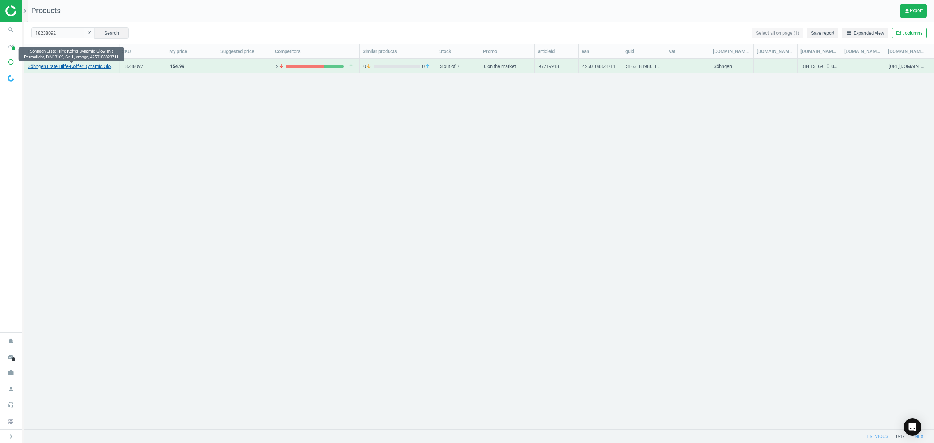
click at [76, 68] on link "Söhngen Erste Hilfe-Koffer Dynamic Glow mit Permalight, DIN13169, Gr: L, orange…" at bounding box center [71, 66] width 87 height 7
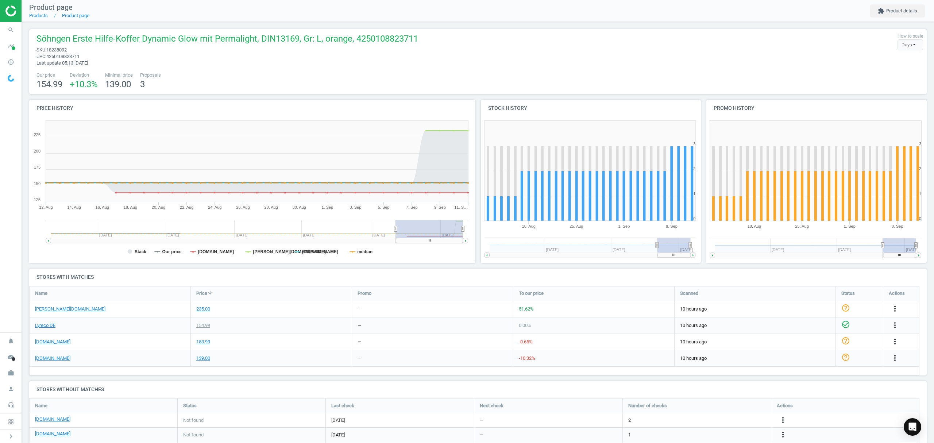
click at [894, 356] on icon "more_vert" at bounding box center [894, 357] width 9 height 9
click at [812, 374] on link "Edit URL/product option" at bounding box center [838, 375] width 100 height 11
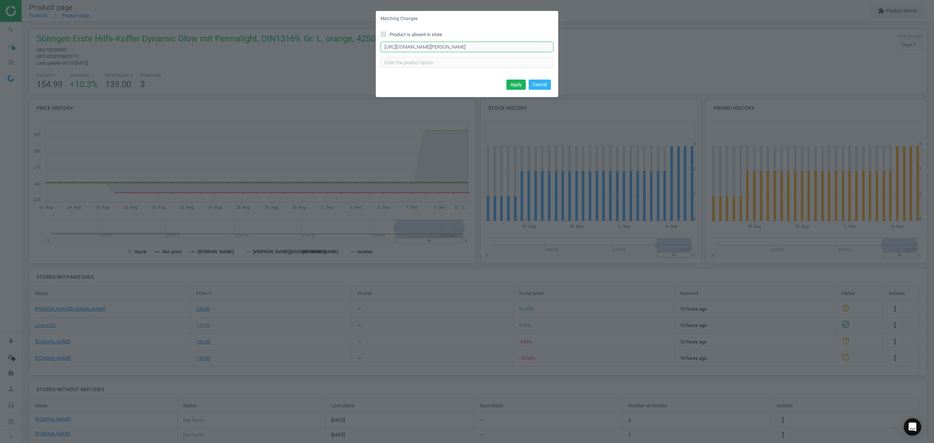
click at [460, 45] on input "https://www.office-discount.de/holthaus-medical-multi-erste-hilfe-koffer-229399" at bounding box center [466, 47] width 173 height 11
paste input "soehngen-dynamic-glow-l-standard-erste-hilfe-koffer-226888"
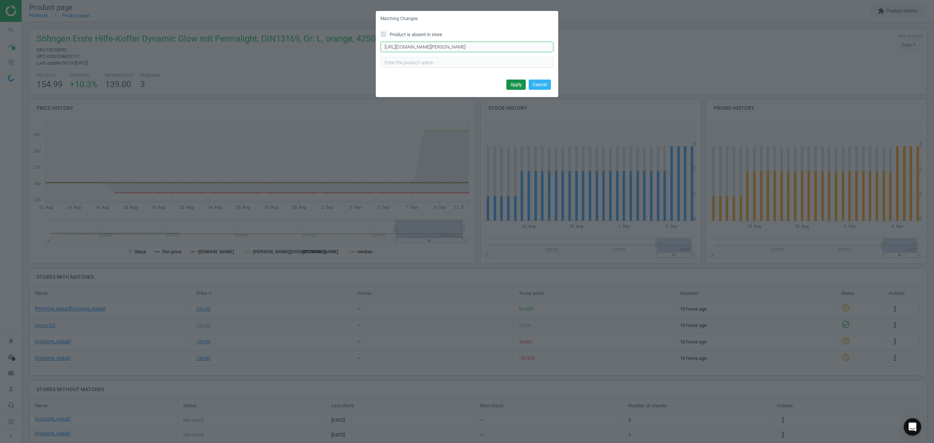
type input "https://www.office-discount.de/soehngen-dynamic-glow-l-standard-erste-hilfe-kof…"
click at [514, 85] on button "Apply" at bounding box center [515, 85] width 19 height 10
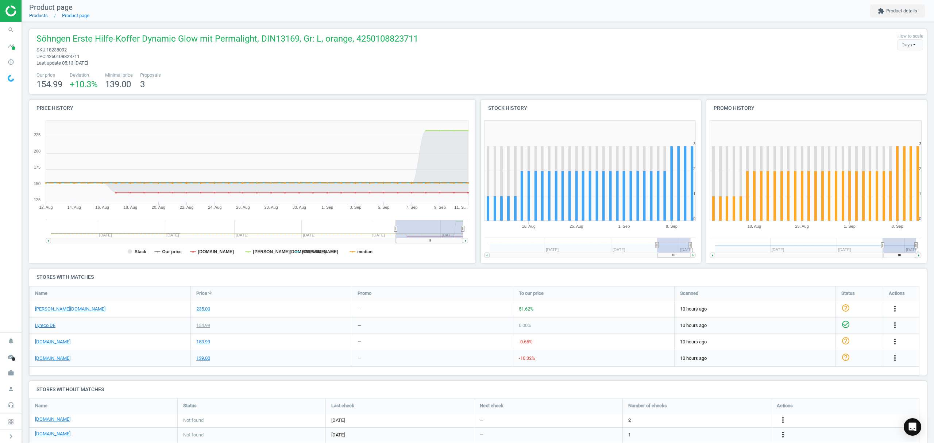
click at [37, 16] on link "Products" at bounding box center [38, 15] width 19 height 5
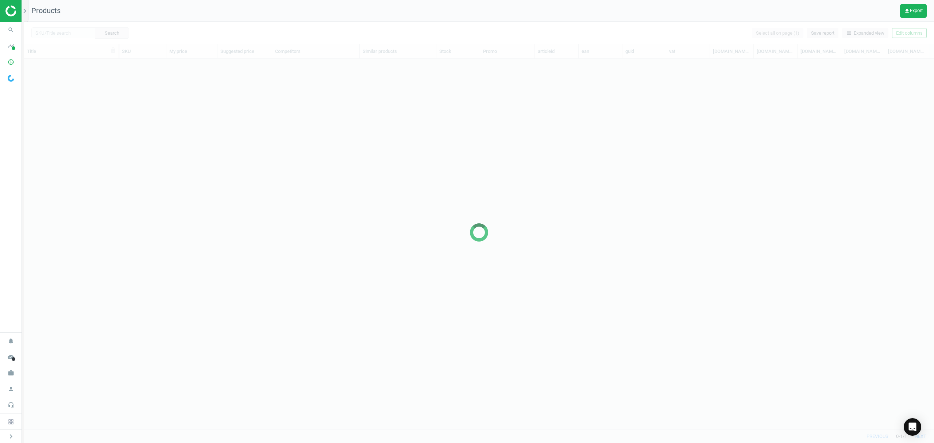
scroll to position [355, 902]
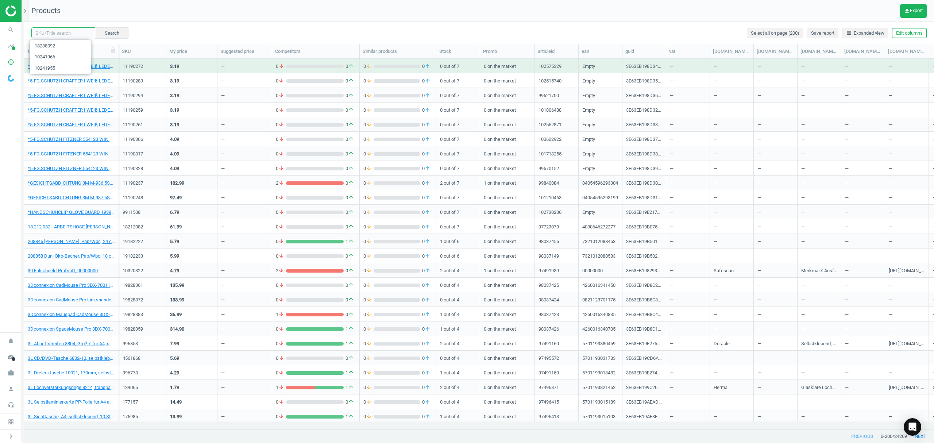
click at [65, 31] on input "text" at bounding box center [63, 32] width 64 height 11
paste input "20789226"
type input "20789226"
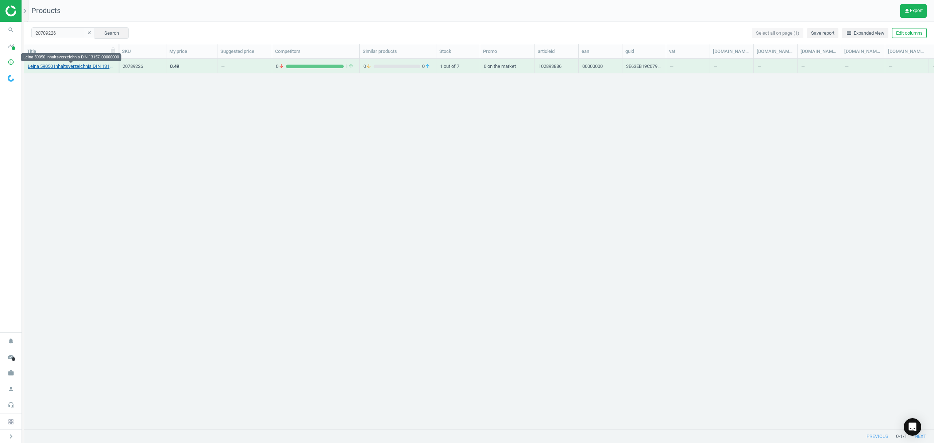
click at [72, 65] on link "Leina 59050 Inhaltsverzeichnis DIN 13157, 00000000" at bounding box center [71, 66] width 87 height 7
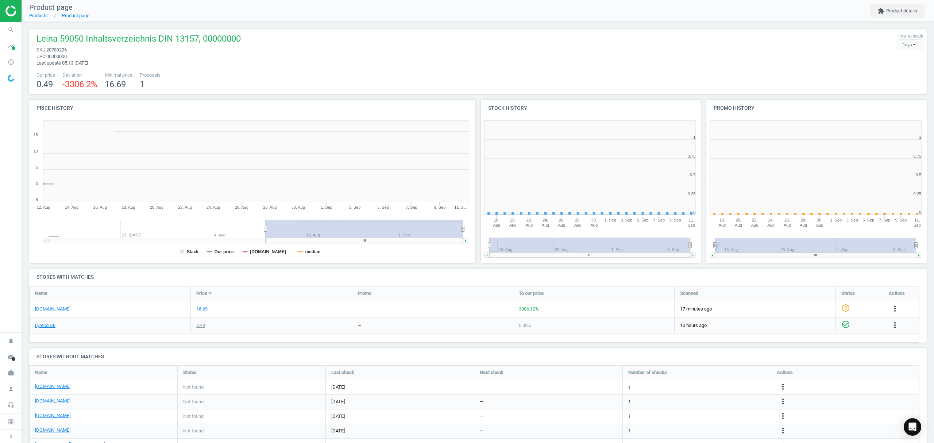
scroll to position [161, 233]
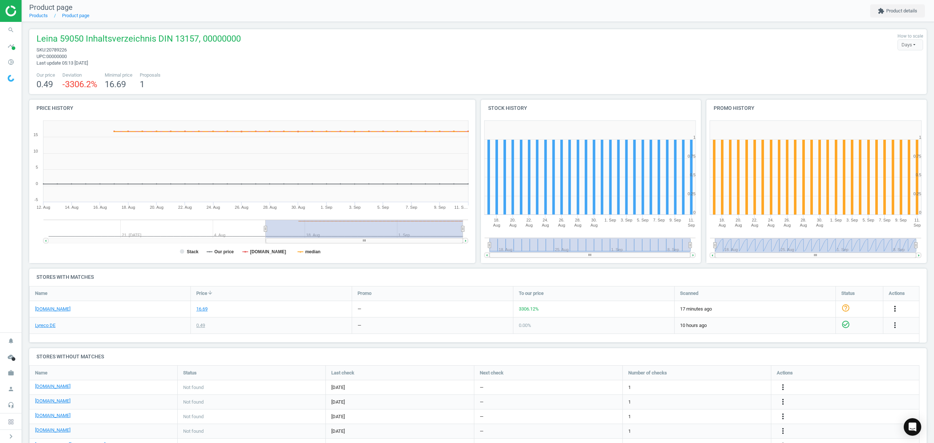
click at [896, 308] on icon "more_vert" at bounding box center [894, 308] width 9 height 9
click at [811, 325] on link "Edit URL/product option" at bounding box center [838, 326] width 100 height 11
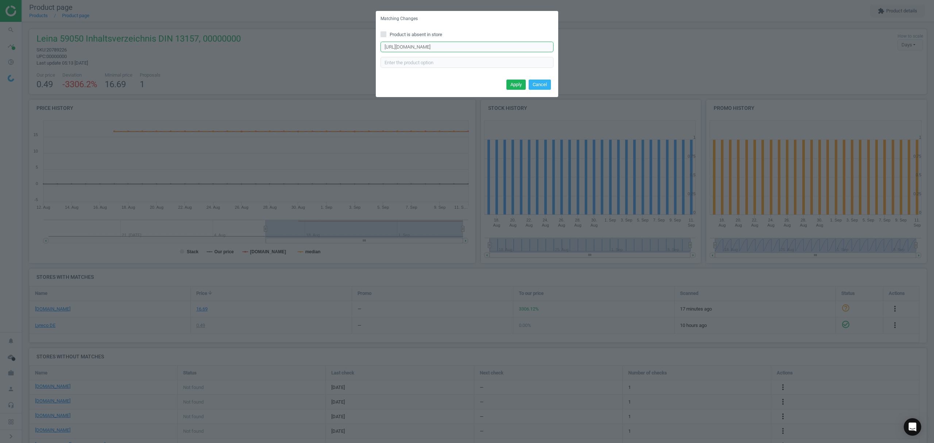
click at [429, 49] on input "https://www.office-discount.de/leina-werke-verbandskasten-563724" at bounding box center [466, 47] width 173 height 11
click at [430, 48] on input "https://www.office-discount.de/leina-werke-verbandskasten-563724" at bounding box center [466, 47] width 173 height 11
click at [384, 34] on input "Product is absent in store" at bounding box center [383, 34] width 5 height 5
checkbox input "true"
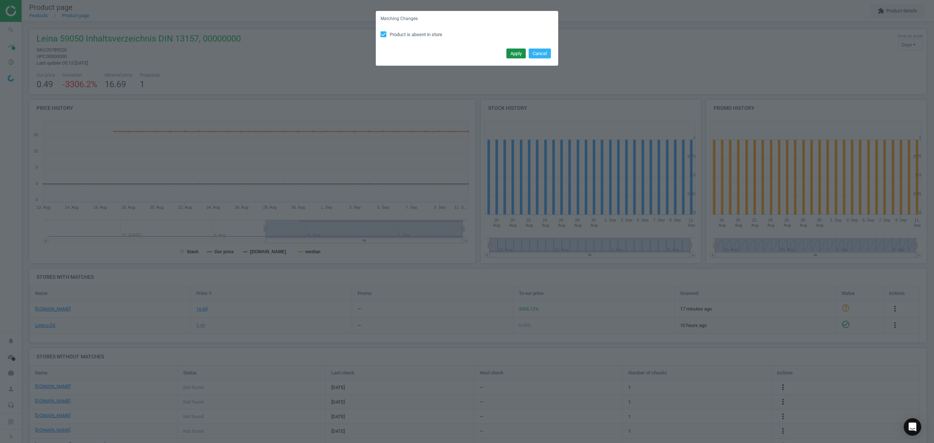
click at [511, 53] on button "Apply" at bounding box center [515, 54] width 19 height 10
